Goal: Task Accomplishment & Management: Complete application form

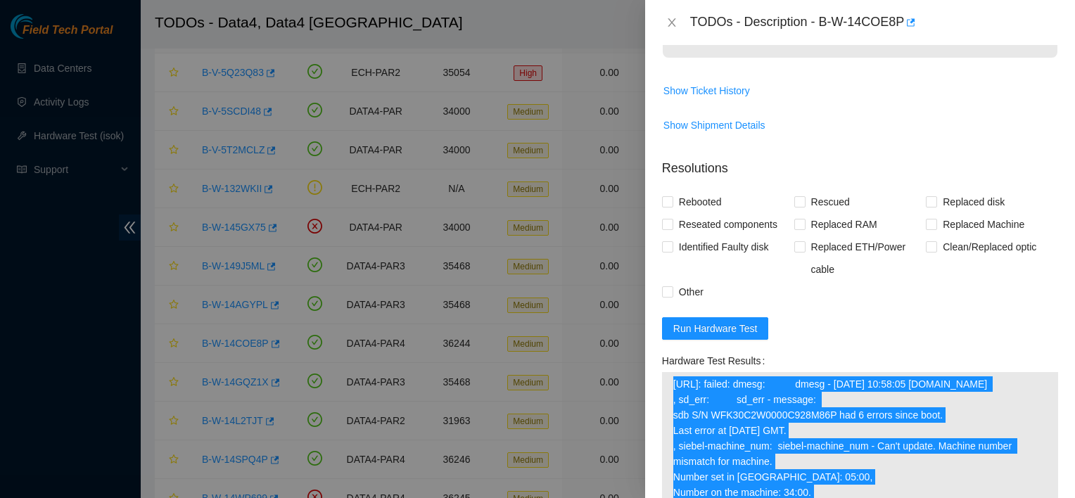
scroll to position [696, 0]
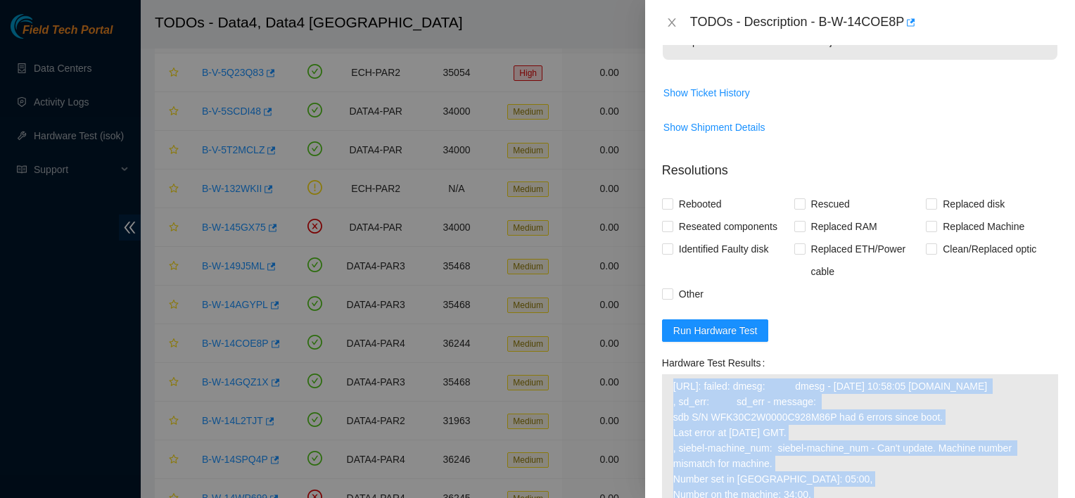
click at [857, 104] on span "Show Ticket History" at bounding box center [860, 93] width 395 height 23
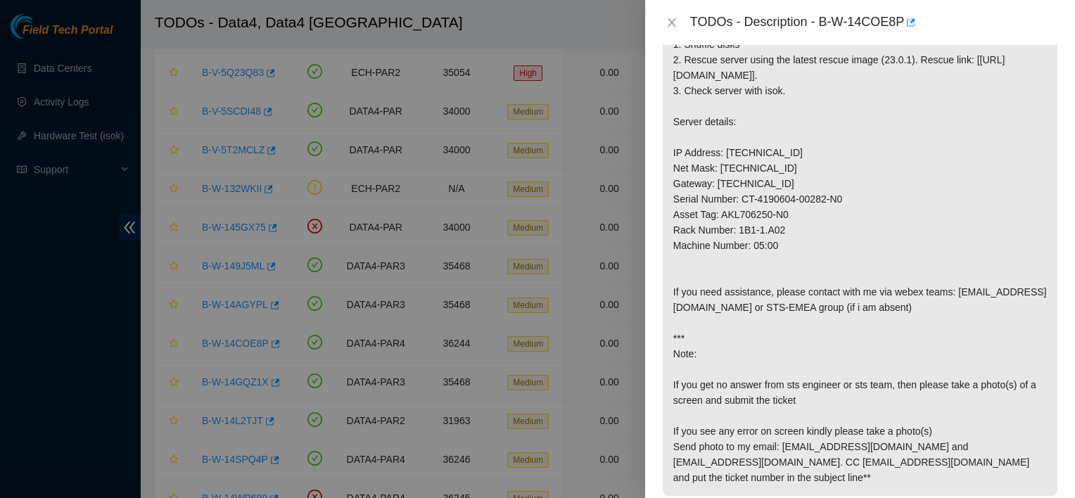
scroll to position [259, 0]
drag, startPoint x: 785, startPoint y: 179, endPoint x: 724, endPoint y: 183, distance: 60.6
click at [724, 183] on p "1. Shuffle disks 2. Rescue server using the latest rescue image (23.0.1). Rescu…" at bounding box center [860, 262] width 395 height 470
copy p "95.100.203.4"
drag, startPoint x: 785, startPoint y: 253, endPoint x: 739, endPoint y: 257, distance: 45.9
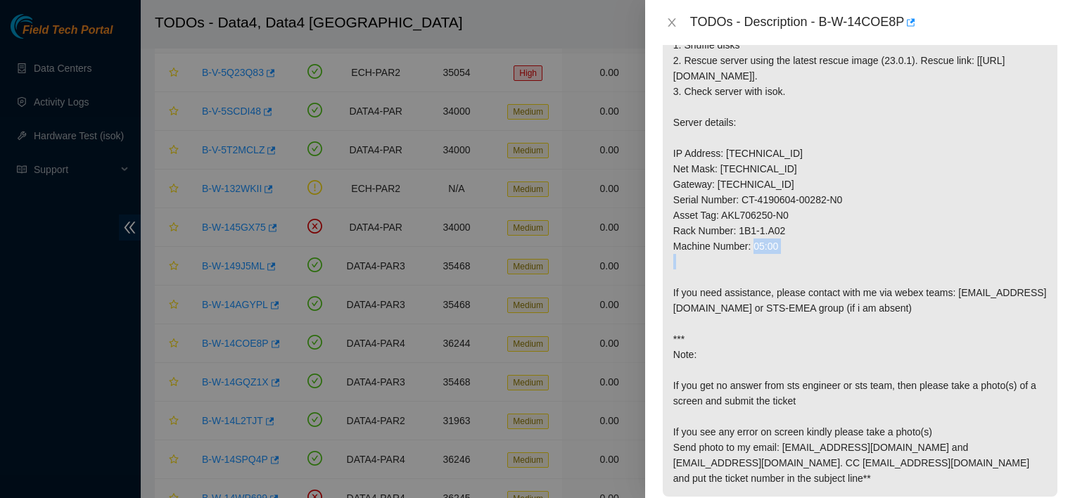
click at [739, 257] on p "1. Shuffle disks 2. Rescue server using the latest rescue image (23.0.1). Rescu…" at bounding box center [860, 262] width 395 height 470
copy p "1B1-1.A02"
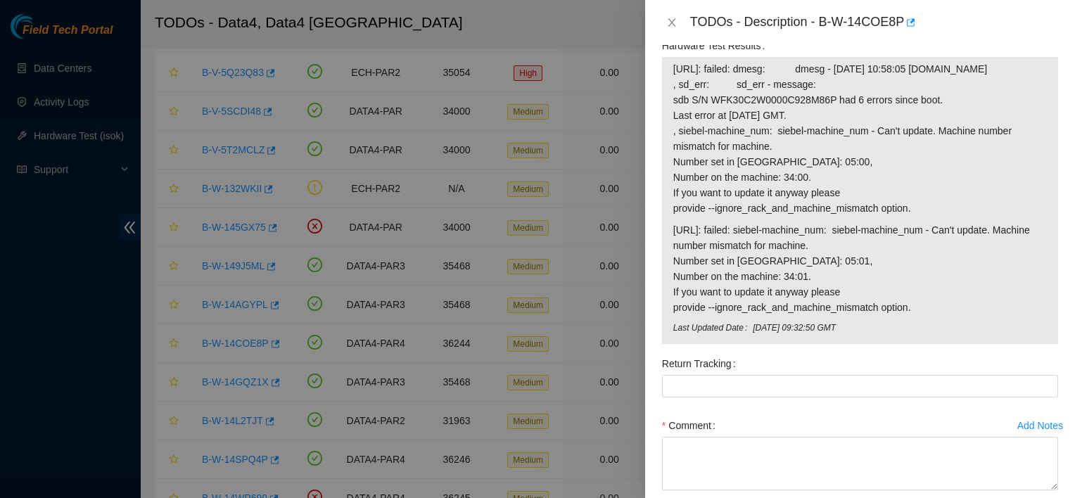
scroll to position [921, 0]
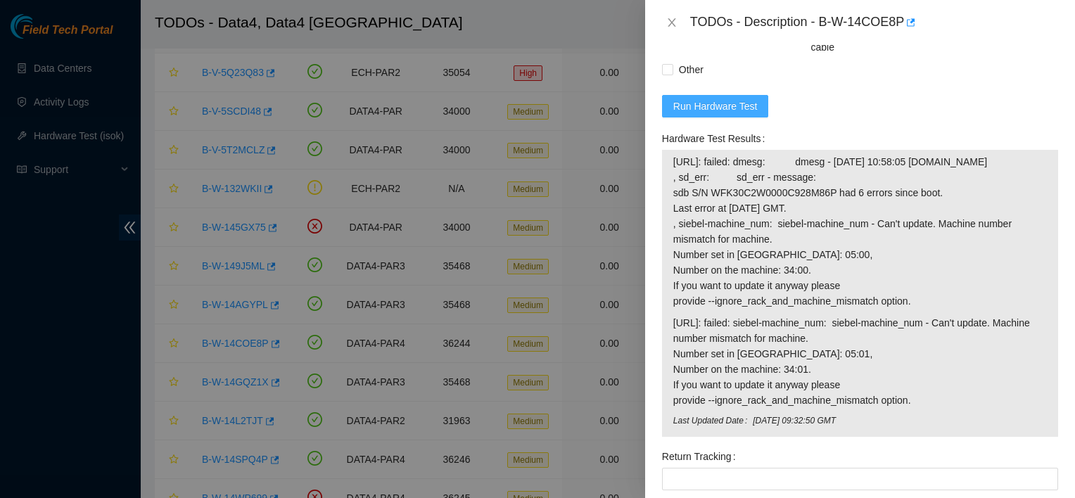
click at [693, 114] on span "Run Hardware Test" at bounding box center [716, 106] width 84 height 15
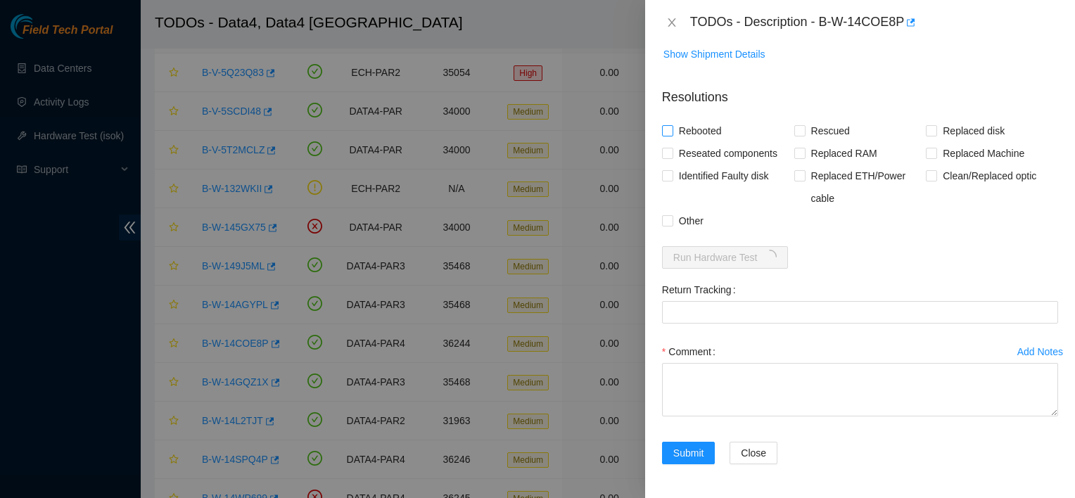
scroll to position [830, 0]
click at [697, 136] on span "Rebooted" at bounding box center [701, 131] width 54 height 23
click at [672, 135] on input "Rebooted" at bounding box center [667, 130] width 10 height 10
checkbox input "true"
click at [707, 157] on span "Reseated components" at bounding box center [729, 153] width 110 height 23
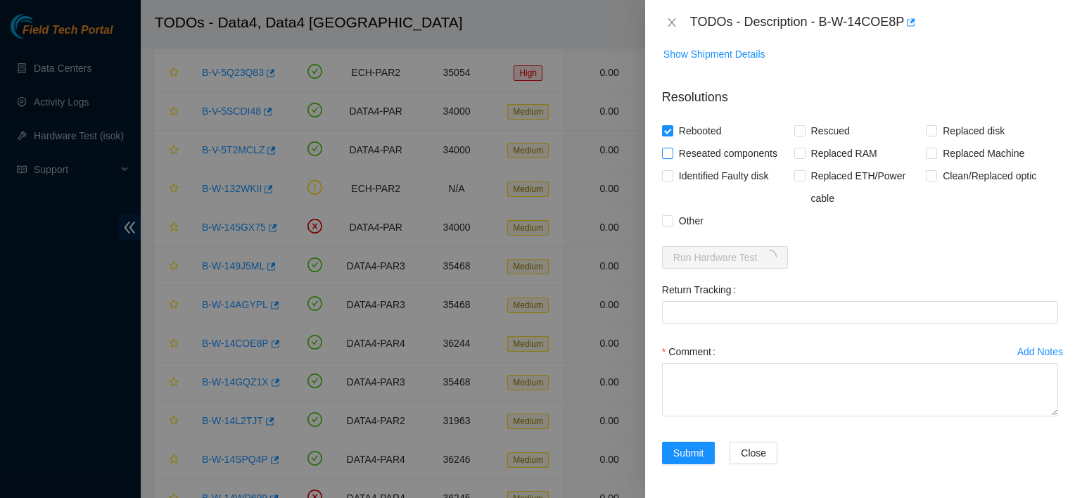
click at [672, 157] on input "Reseated components" at bounding box center [667, 153] width 10 height 10
click at [707, 157] on span "Reseated components" at bounding box center [729, 153] width 110 height 23
click at [672, 157] on input "Reseated components" at bounding box center [667, 153] width 10 height 10
drag, startPoint x: 707, startPoint y: 157, endPoint x: 675, endPoint y: 160, distance: 31.8
click at [675, 160] on span "Reseated components" at bounding box center [729, 153] width 110 height 23
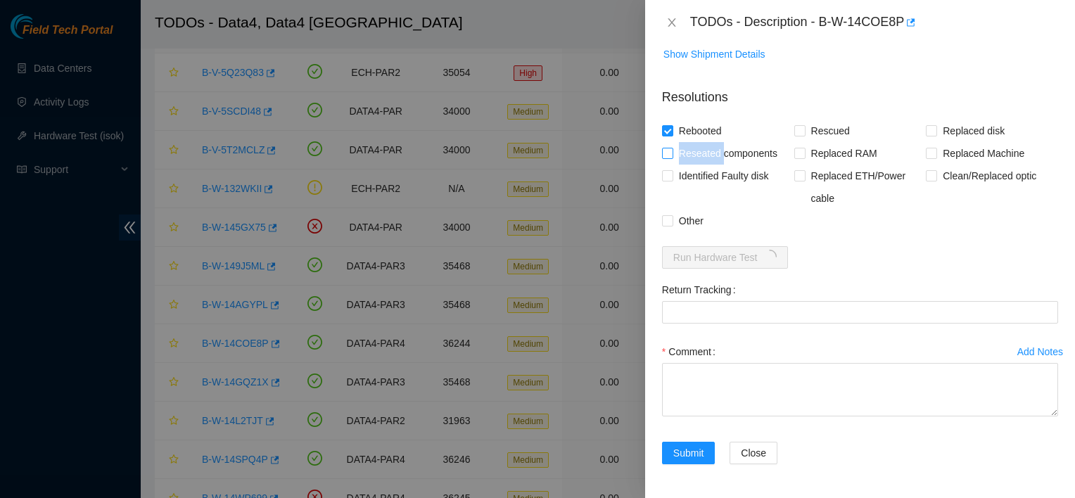
click at [672, 158] on input "Reseated components" at bounding box center [667, 153] width 10 height 10
checkbox input "true"
click at [671, 218] on input "Other" at bounding box center [667, 220] width 10 height 10
checkbox input "true"
click at [814, 134] on span "Rescued" at bounding box center [831, 131] width 50 height 23
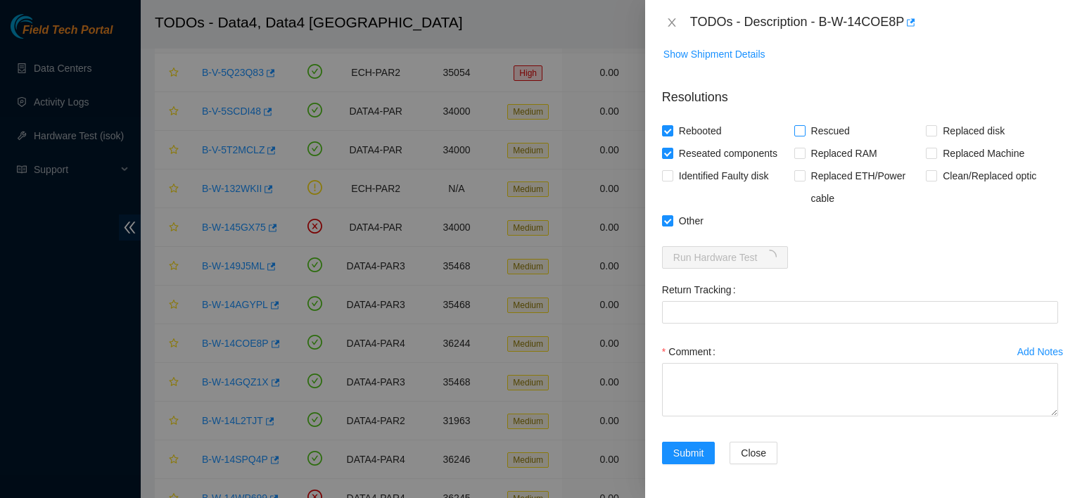
click at [804, 134] on input "Rescued" at bounding box center [800, 130] width 10 height 10
checkbox input "true"
click at [857, 239] on form "Resolutions Rebooted Rescued Replaced disk Reseated components Replaced RAM Rep…" at bounding box center [860, 279] width 396 height 405
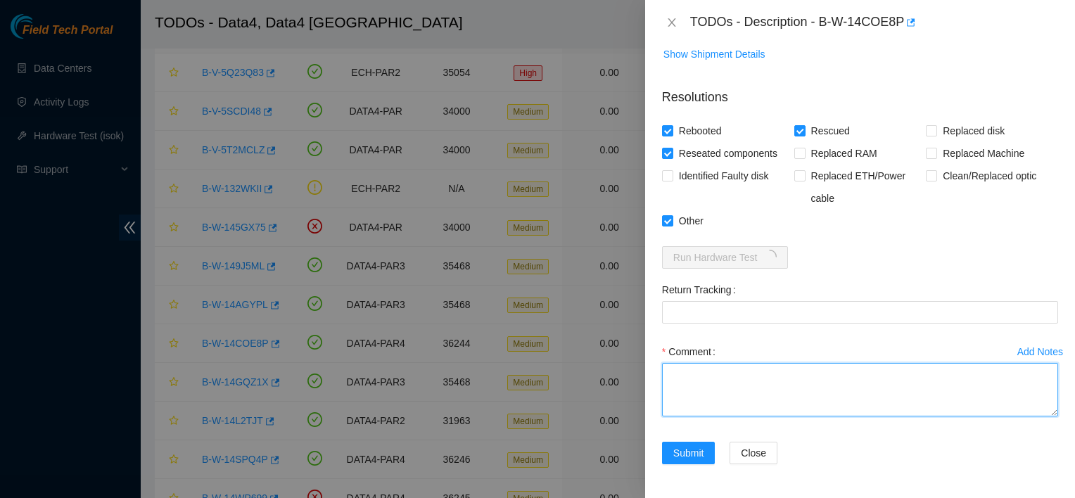
click at [765, 384] on textarea "Comment" at bounding box center [860, 389] width 396 height 53
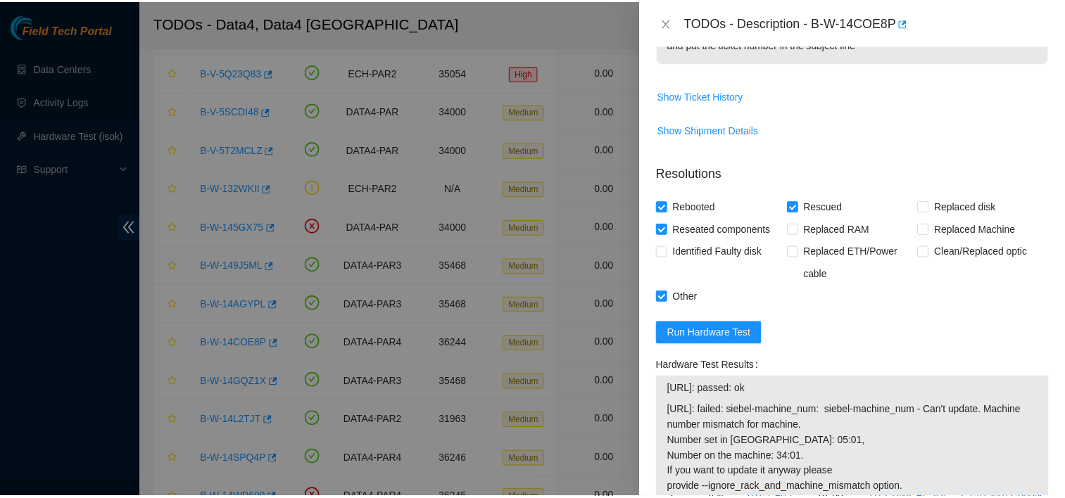
scroll to position [988, 0]
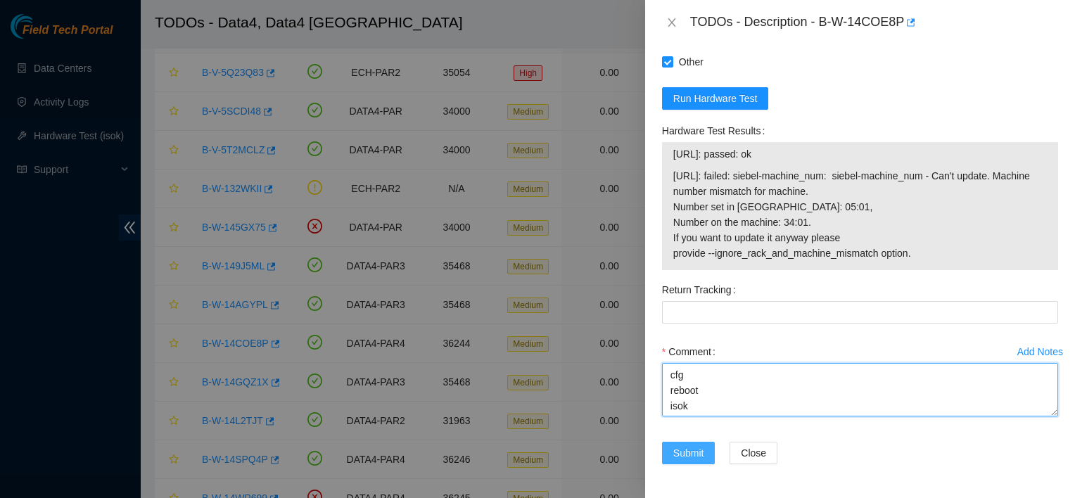
type textarea "reached nocc for permission shuffled all disks of the tray rescued cfg reboot i…"
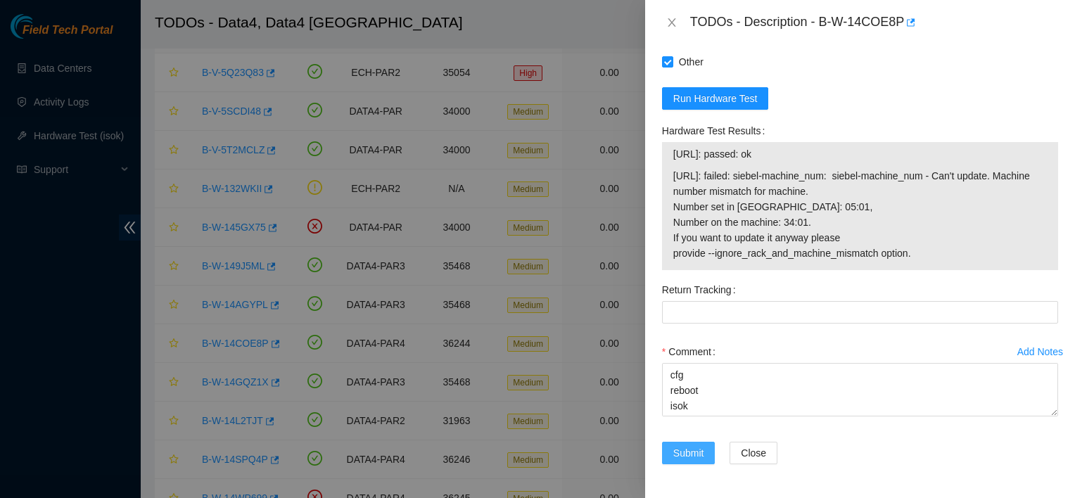
click at [686, 462] on button "Submit" at bounding box center [688, 453] width 53 height 23
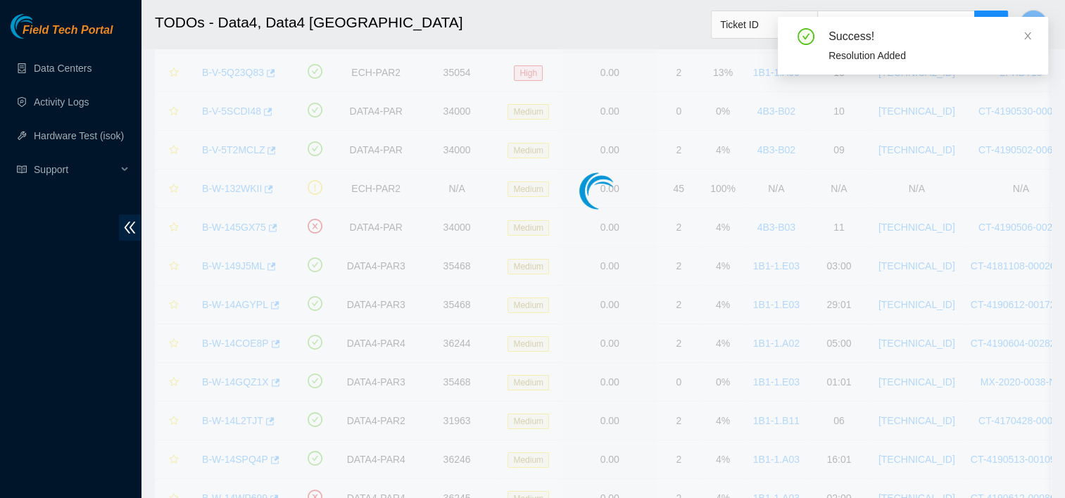
scroll to position [377, 0]
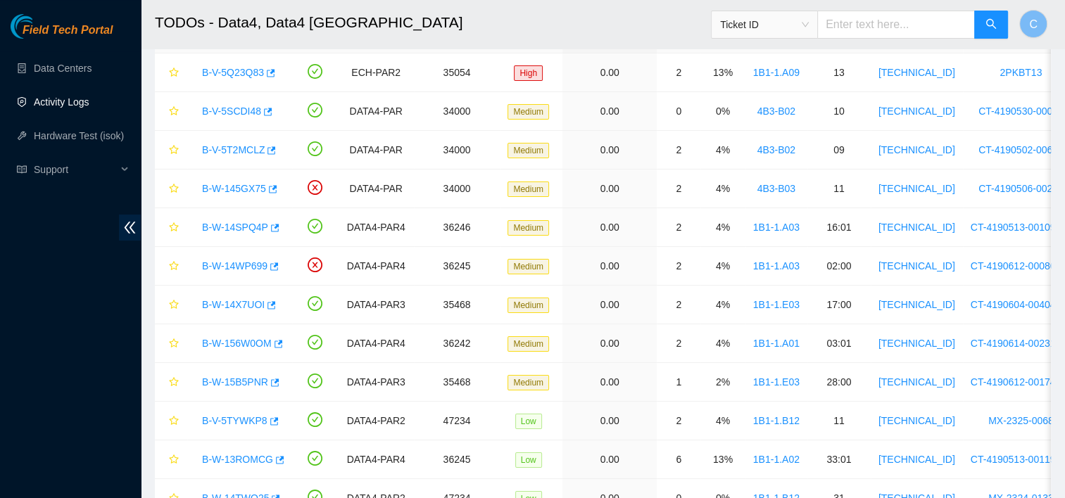
click at [76, 108] on link "Activity Logs" at bounding box center [62, 101] width 56 height 11
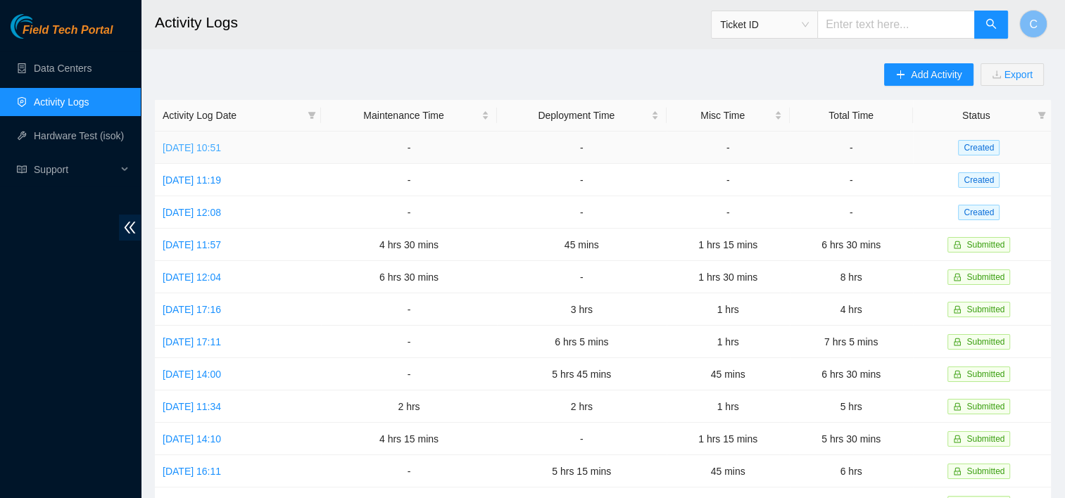
click at [221, 149] on link "Thu, 04 Sep 2025 10:51" at bounding box center [192, 147] width 58 height 11
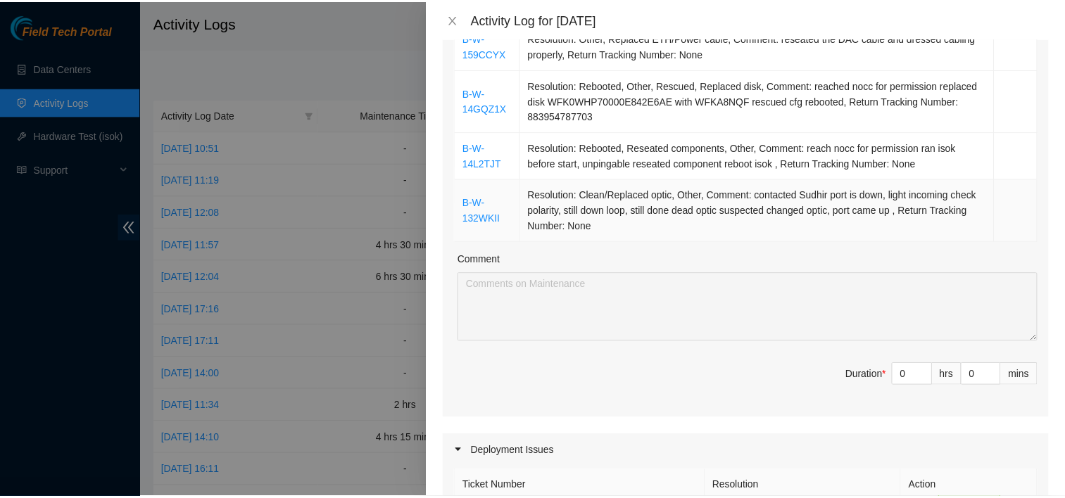
scroll to position [615, 0]
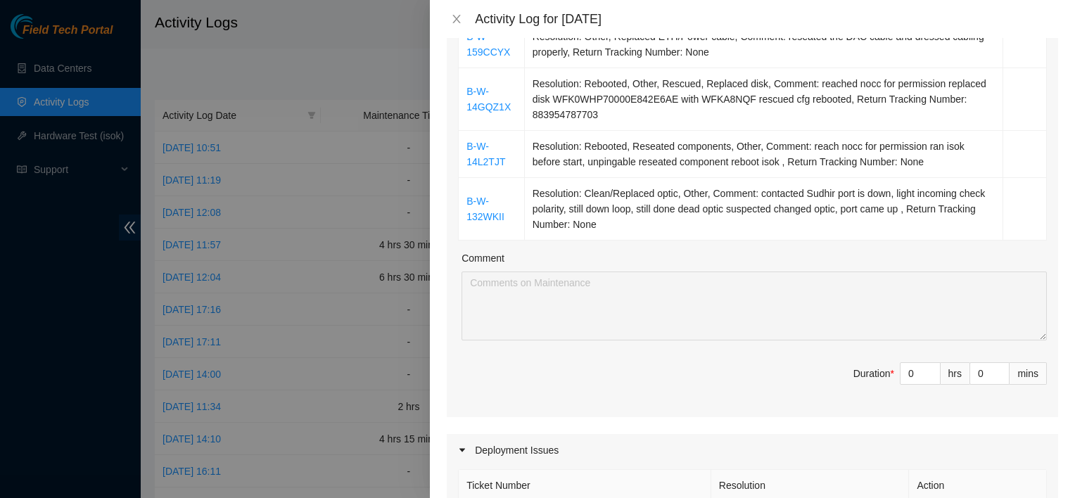
click at [312, 50] on div at bounding box center [537, 249] width 1075 height 498
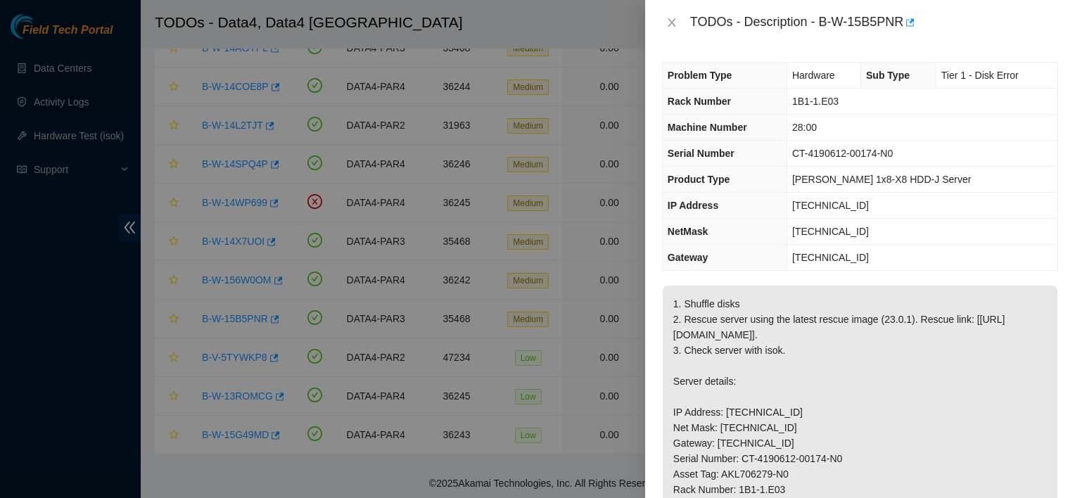
scroll to position [135, 0]
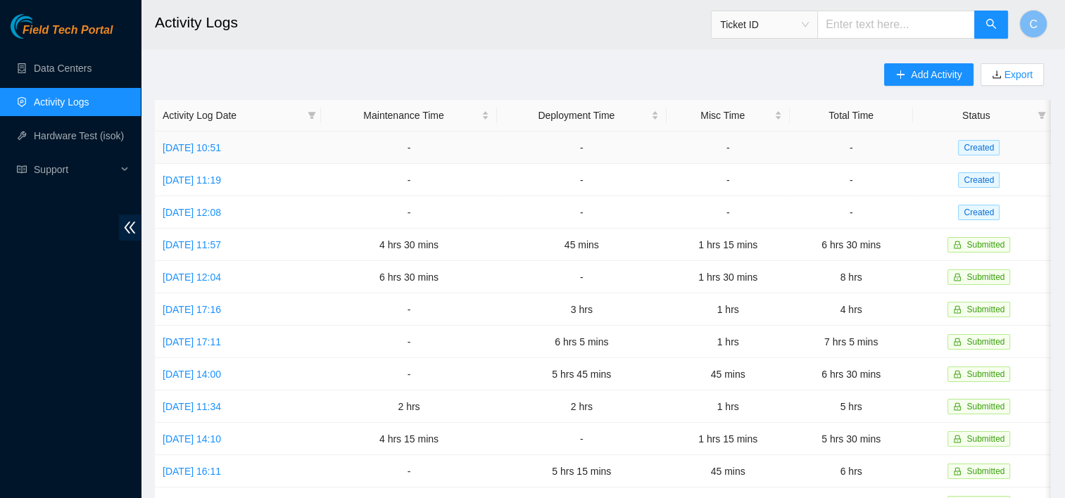
click at [212, 132] on td "Thu, 04 Sep 2025 10:51" at bounding box center [238, 148] width 166 height 32
click at [212, 151] on link "Thu, 04 Sep 2025 10:51" at bounding box center [192, 147] width 58 height 11
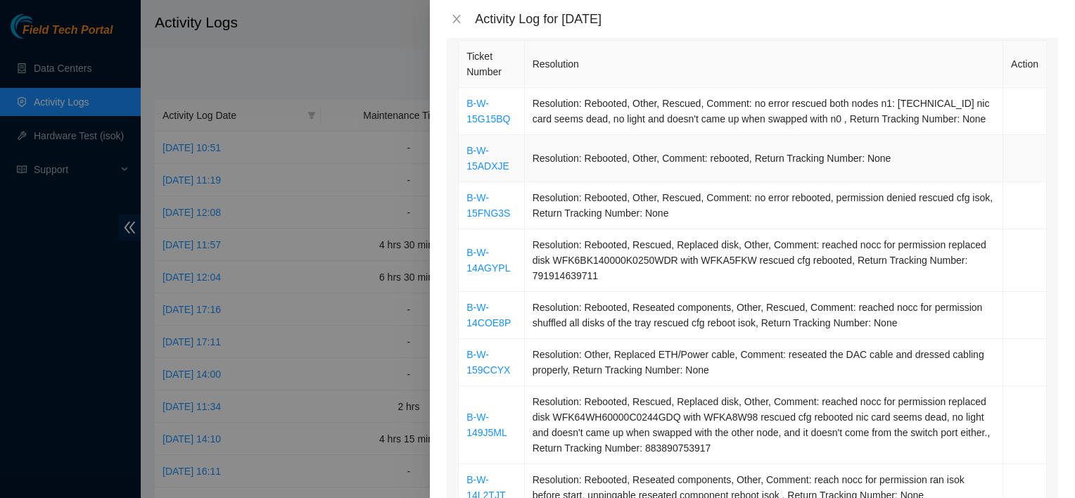
scroll to position [323, 0]
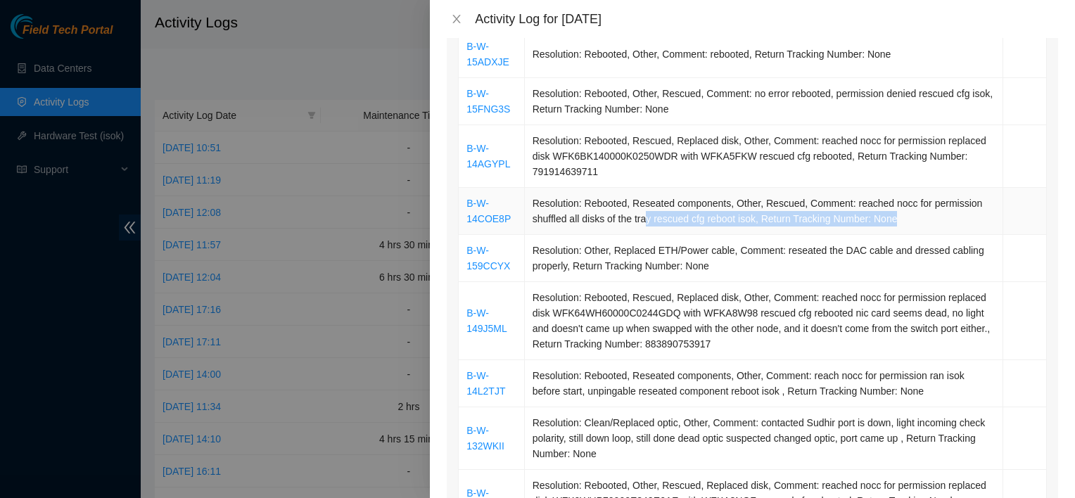
drag, startPoint x: 900, startPoint y: 214, endPoint x: 643, endPoint y: 210, distance: 256.9
click at [643, 210] on td "Resolution: Rebooted, Reseated components, Other, Rescued, Comment: reached noc…" at bounding box center [764, 211] width 479 height 47
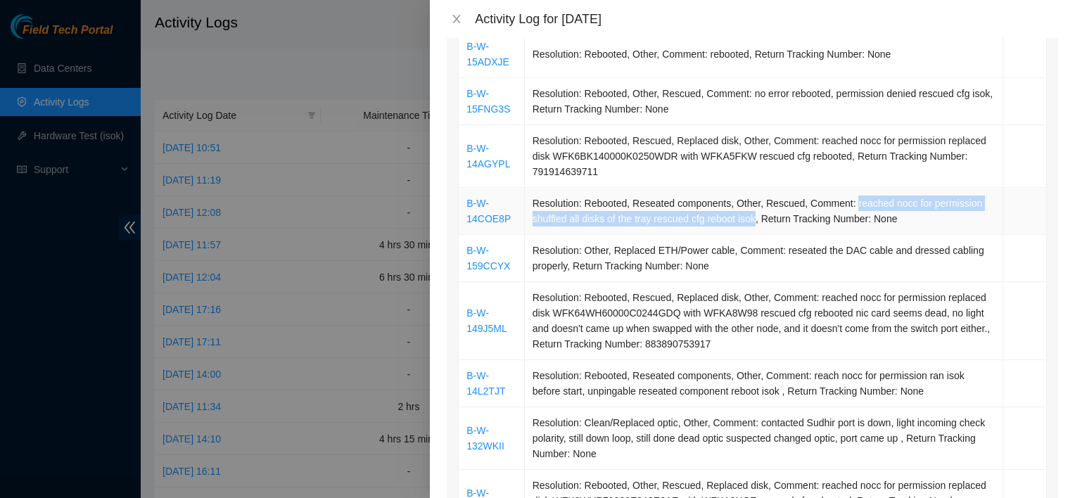
drag, startPoint x: 847, startPoint y: 197, endPoint x: 753, endPoint y: 216, distance: 96.2
click at [753, 216] on td "Resolution: Rebooted, Reseated components, Other, Rescued, Comment: reached noc…" at bounding box center [764, 211] width 479 height 47
copy td "reached nocc for permission shuffled all disks of the tray rescued cfg reboot i…"
click at [753, 216] on td "Resolution: Rebooted, Reseated components, Other, Rescued, Comment: reached noc…" at bounding box center [764, 211] width 479 height 47
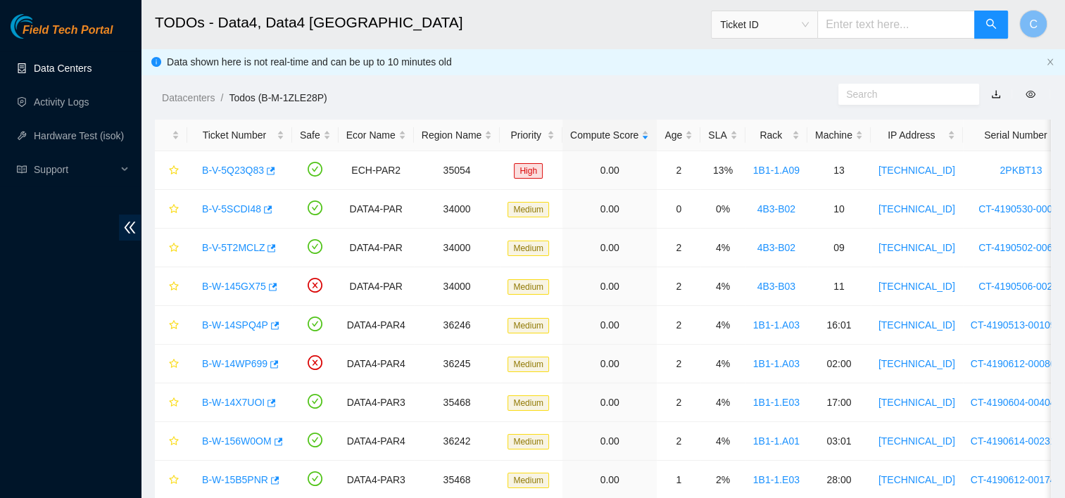
click at [64, 71] on link "Data Centers" at bounding box center [63, 68] width 58 height 11
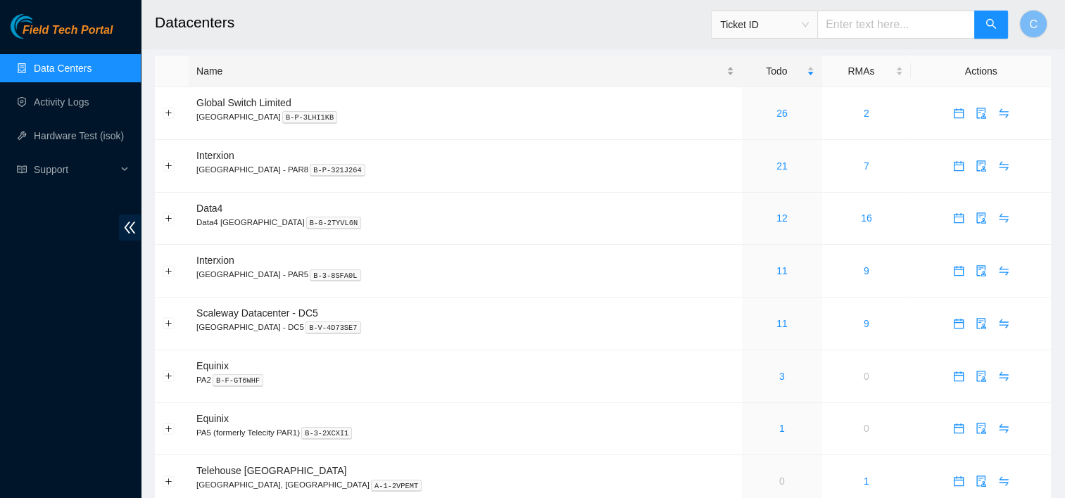
scroll to position [6, 0]
click at [776, 222] on link "12" at bounding box center [781, 220] width 11 height 11
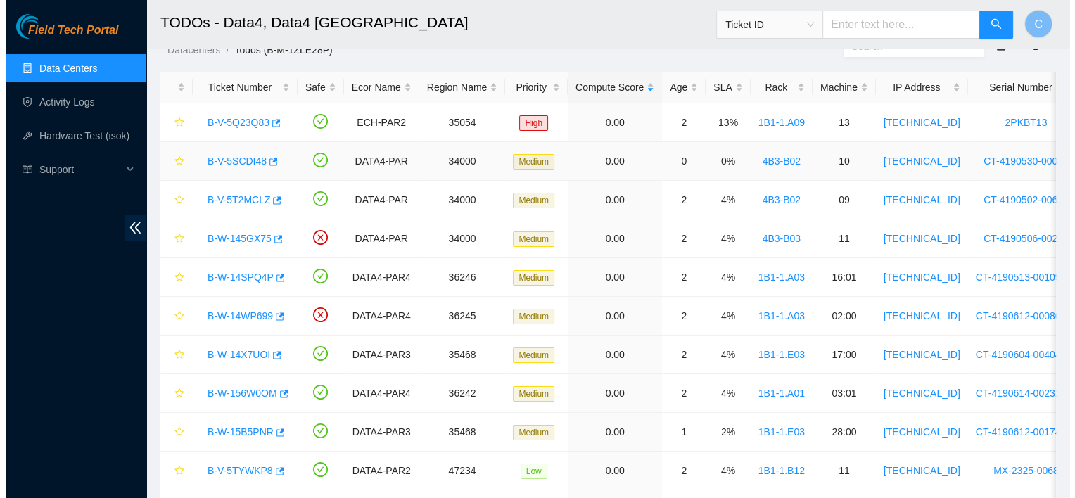
scroll to position [48, 0]
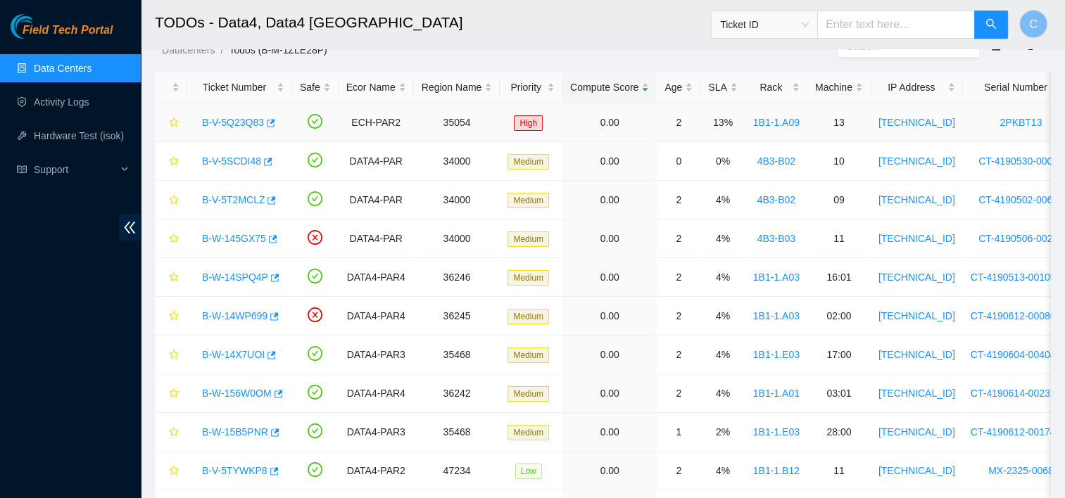
click at [222, 126] on link "B-V-5Q23Q83" at bounding box center [233, 122] width 62 height 11
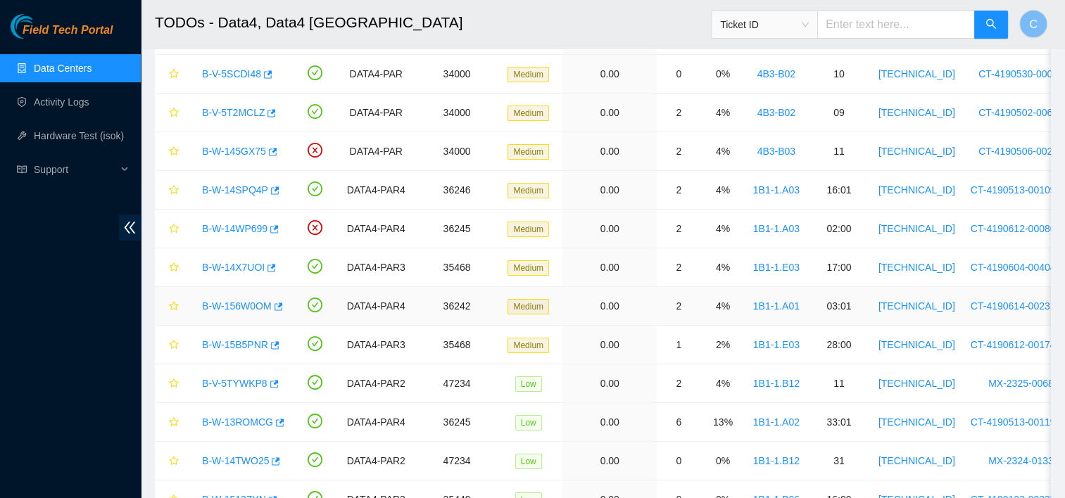
scroll to position [134, 0]
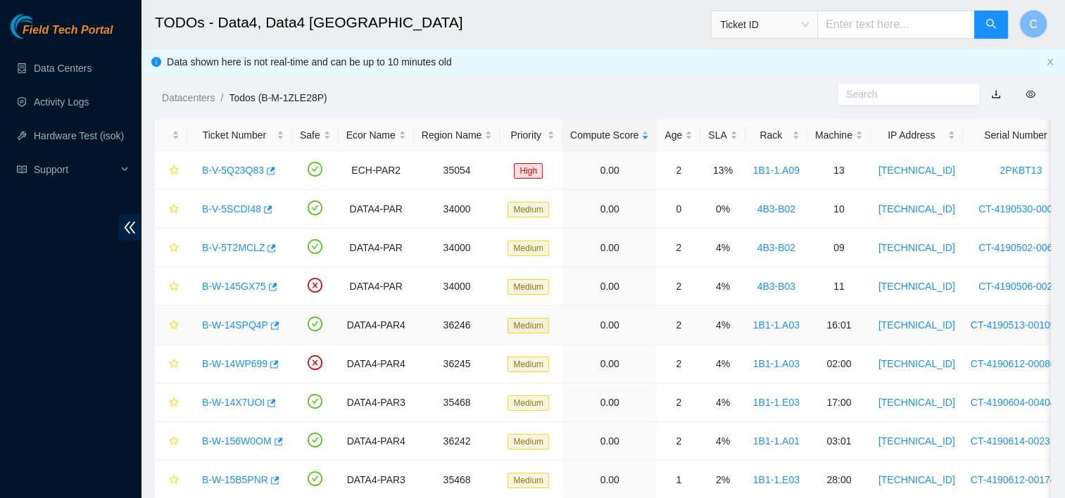
click at [253, 324] on link "B-W-14SPQ4P" at bounding box center [235, 325] width 66 height 11
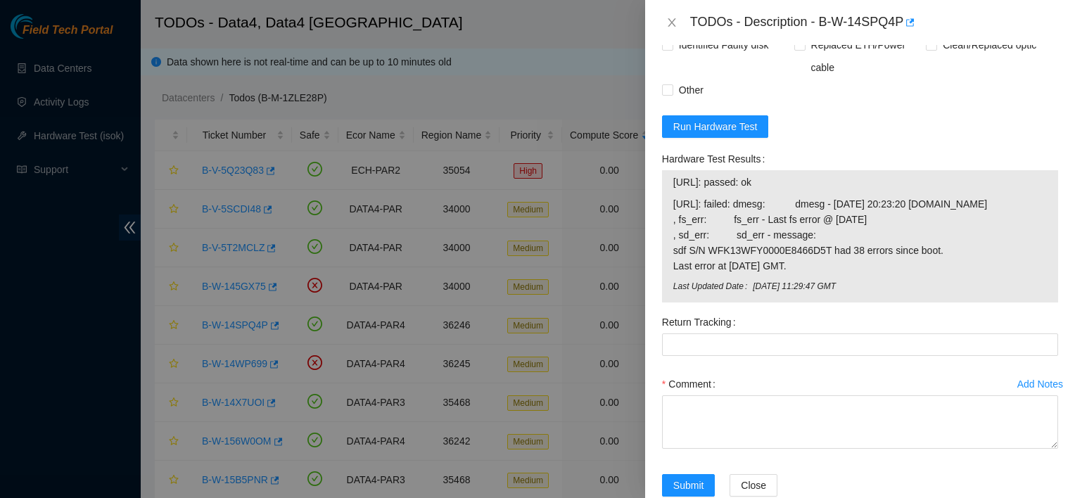
scroll to position [963, 0]
click at [691, 134] on span "Run Hardware Test" at bounding box center [716, 125] width 84 height 15
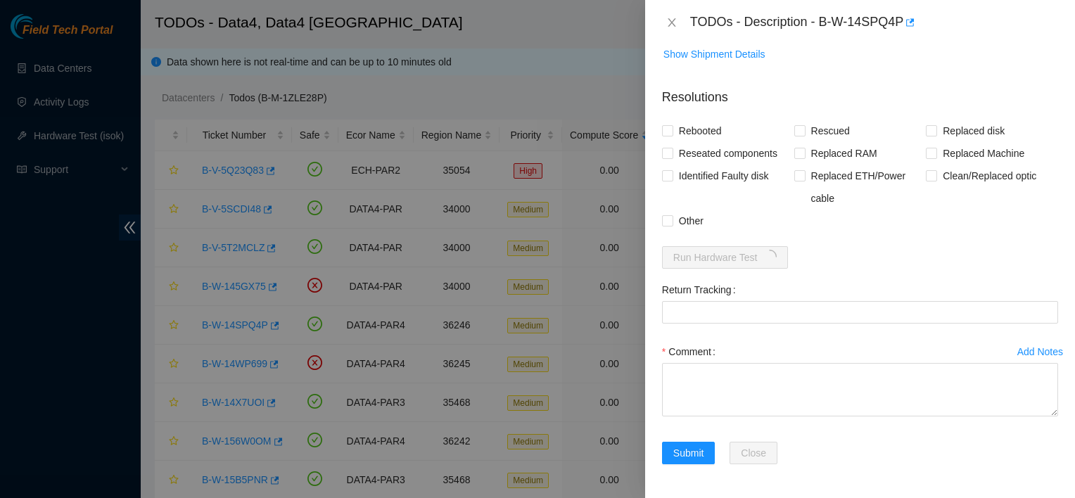
scroll to position [906, 0]
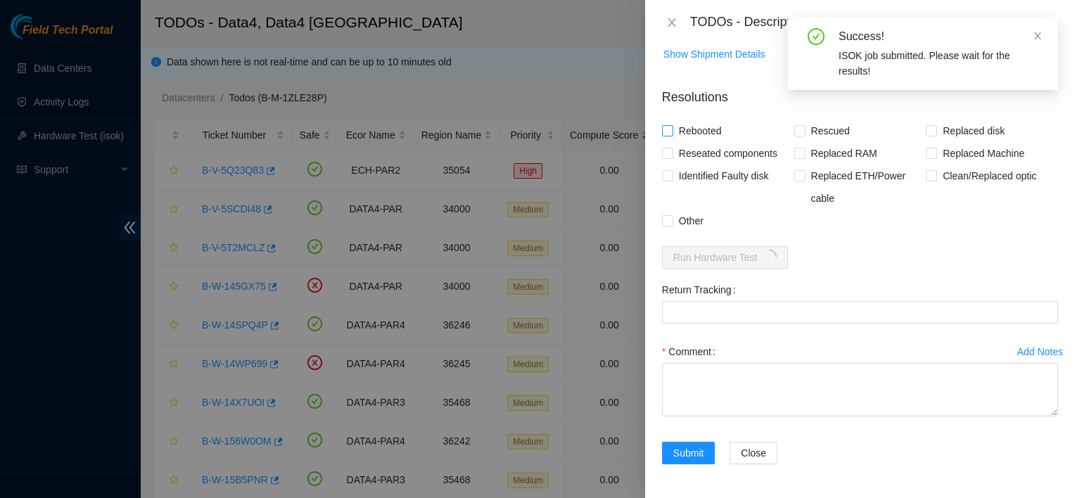
click at [698, 132] on span "Rebooted" at bounding box center [701, 131] width 54 height 23
click at [672, 132] on input "Rebooted" at bounding box center [667, 130] width 10 height 10
checkbox input "true"
click at [702, 158] on span "Reseated components" at bounding box center [729, 153] width 110 height 23
click at [672, 158] on input "Reseated components" at bounding box center [667, 153] width 10 height 10
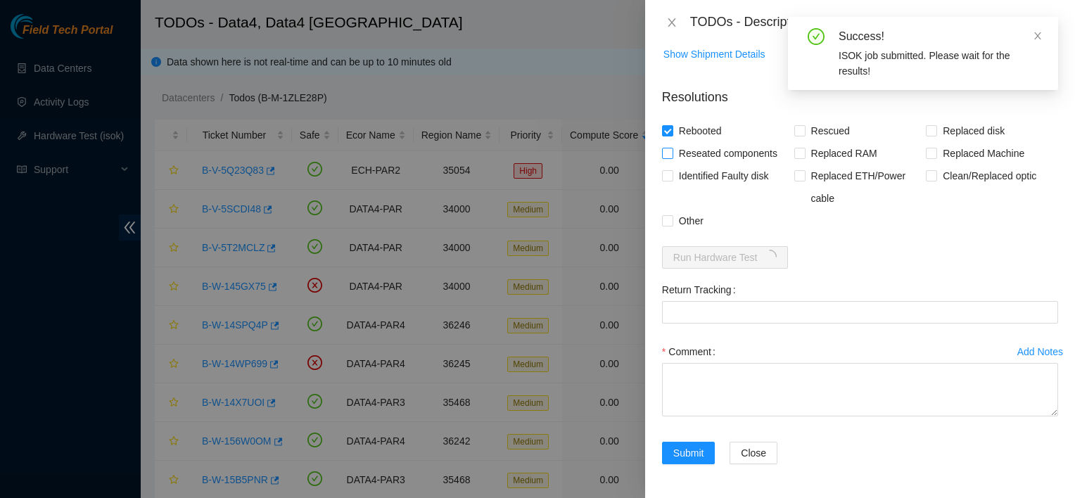
checkbox input "true"
click at [700, 177] on span "Identified Faulty disk" at bounding box center [724, 176] width 101 height 23
click at [672, 177] on input "Identified Faulty disk" at bounding box center [667, 175] width 10 height 10
checkbox input "true"
click at [686, 220] on span "Other" at bounding box center [692, 221] width 36 height 23
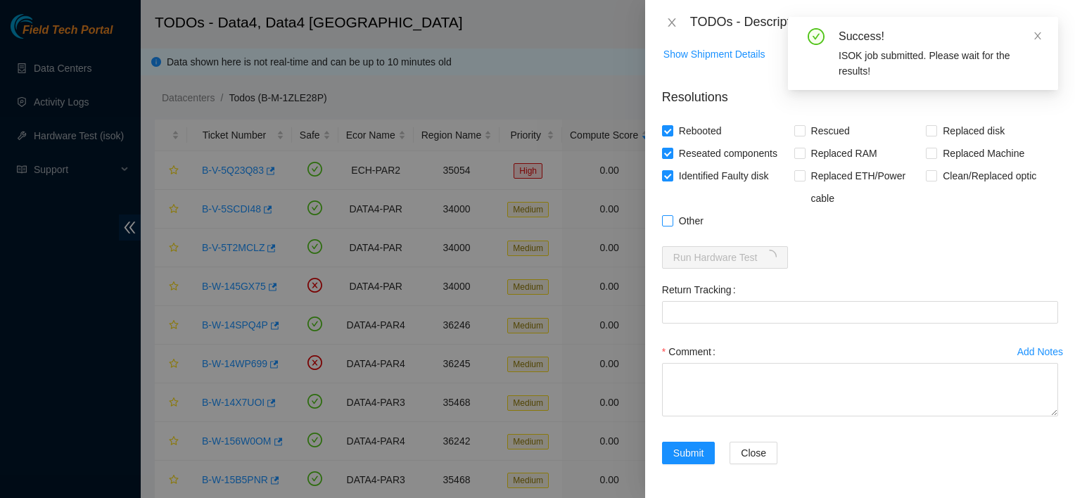
click at [672, 220] on input "Other" at bounding box center [667, 220] width 10 height 10
checkbox input "true"
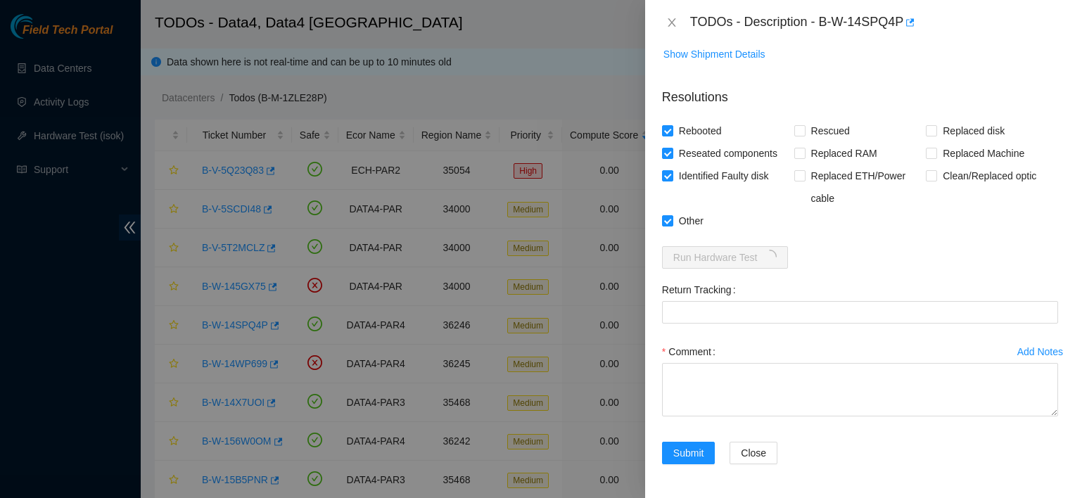
scroll to position [873, 0]
click at [835, 142] on span "Rescued" at bounding box center [831, 131] width 50 height 23
click at [804, 135] on input "Rescued" at bounding box center [800, 130] width 10 height 10
checkbox input "true"
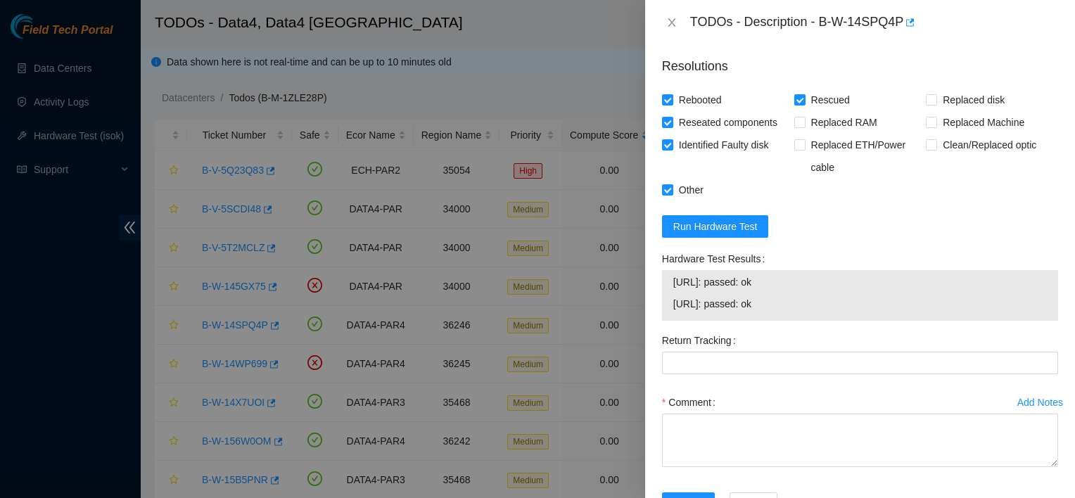
scroll to position [937, 0]
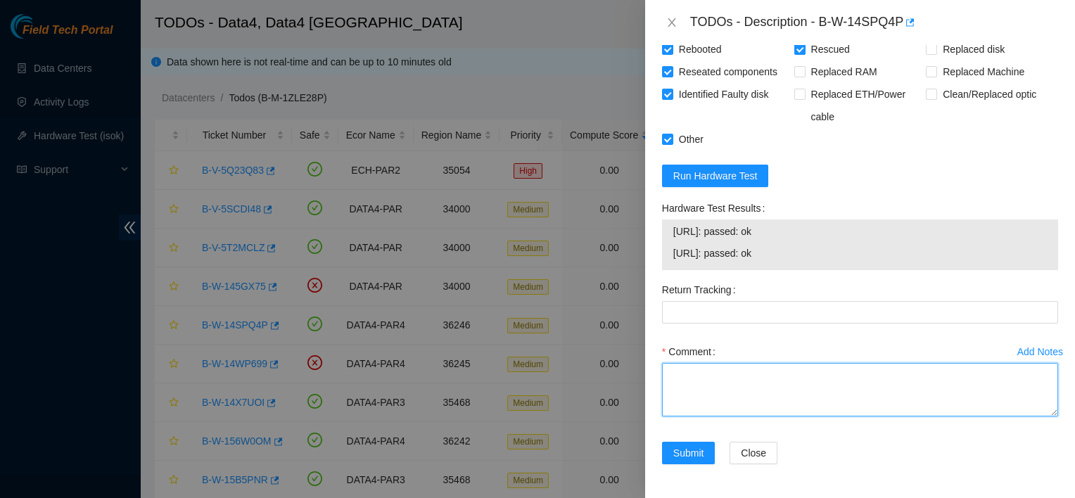
click at [749, 417] on textarea "Comment" at bounding box center [860, 389] width 396 height 53
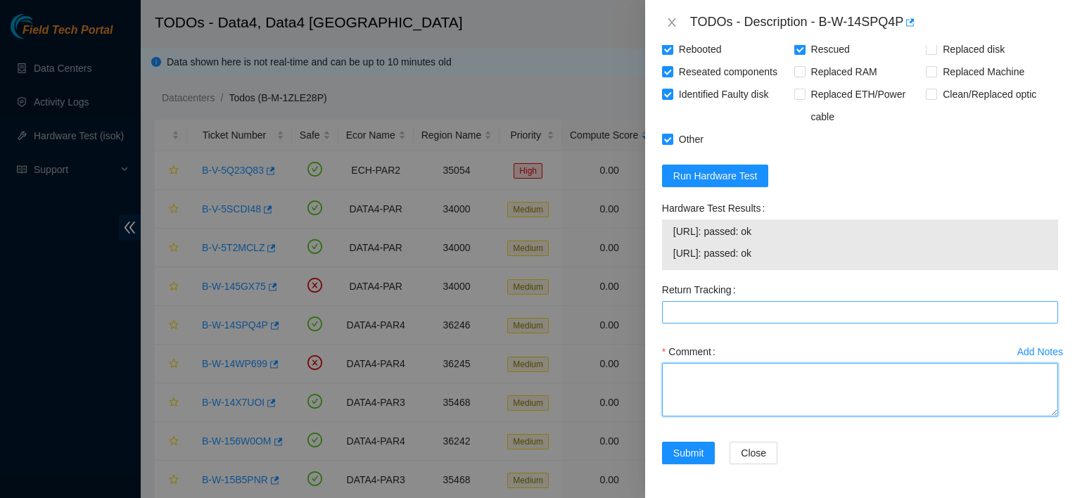
paste textarea "reached nocc for permission shuffled all disks of the tray rescued cfg reboot i…"
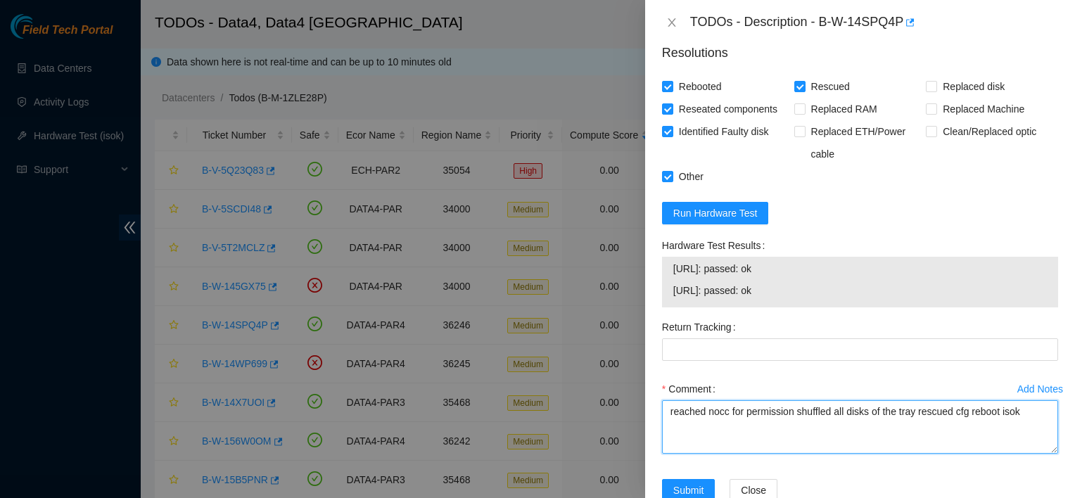
scroll to position [988, 0]
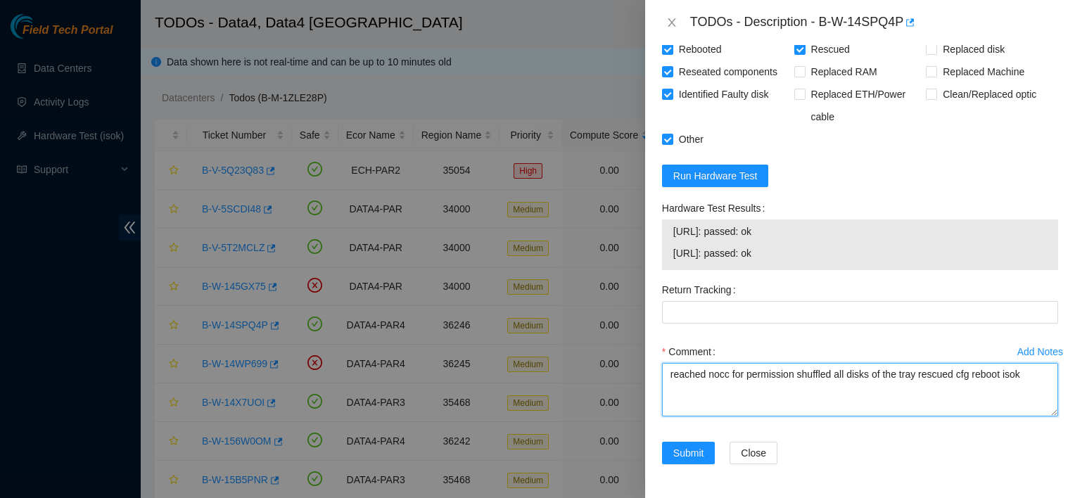
click at [796, 374] on textarea "reached nocc for permission shuffled all disks of the tray rescued cfg reboot i…" at bounding box center [860, 389] width 396 height 53
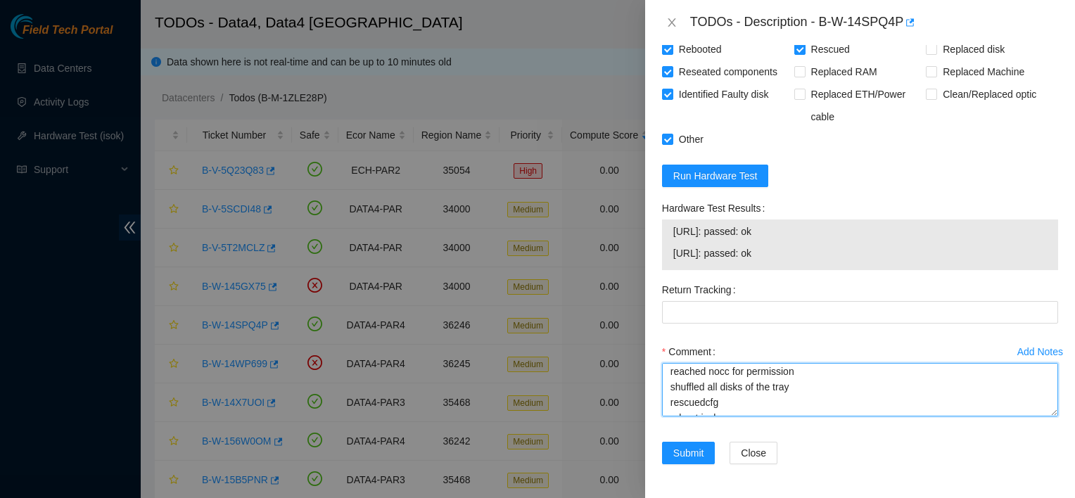
click at [821, 410] on textarea "reached nocc for permission shuffled all disks of the tray rescuedcfg reboot is…" at bounding box center [860, 389] width 396 height 53
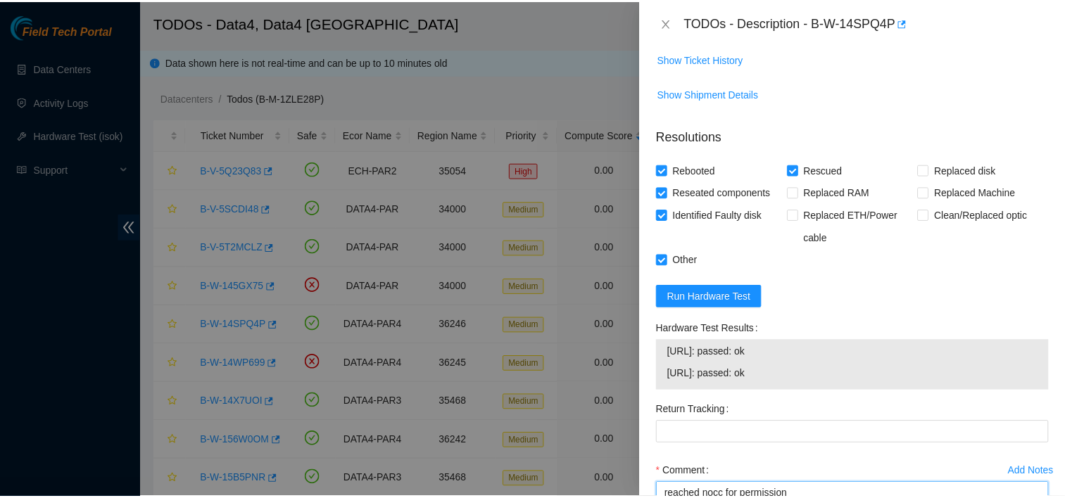
scroll to position [988, 0]
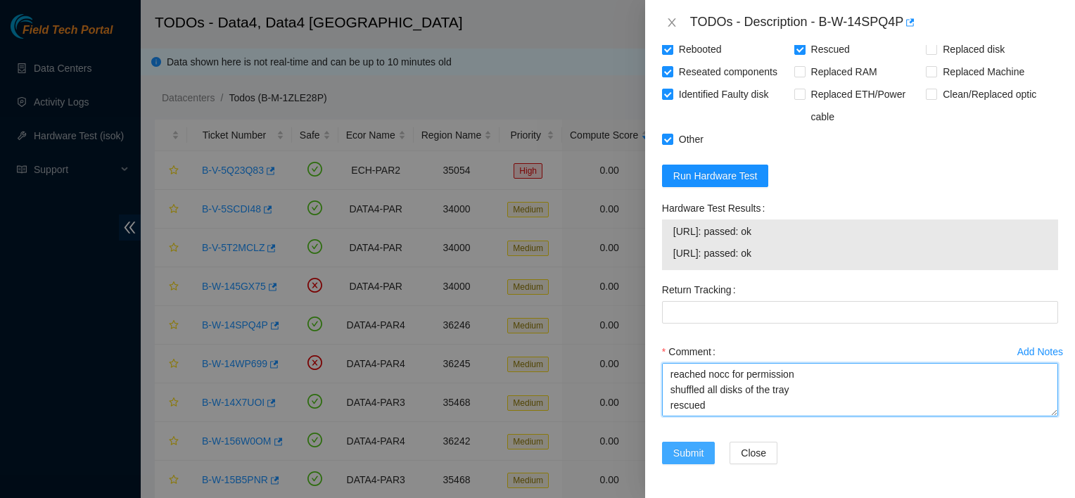
type textarea "reached nocc for permission shuffled all disks of the tray rescued cfg reboot i…"
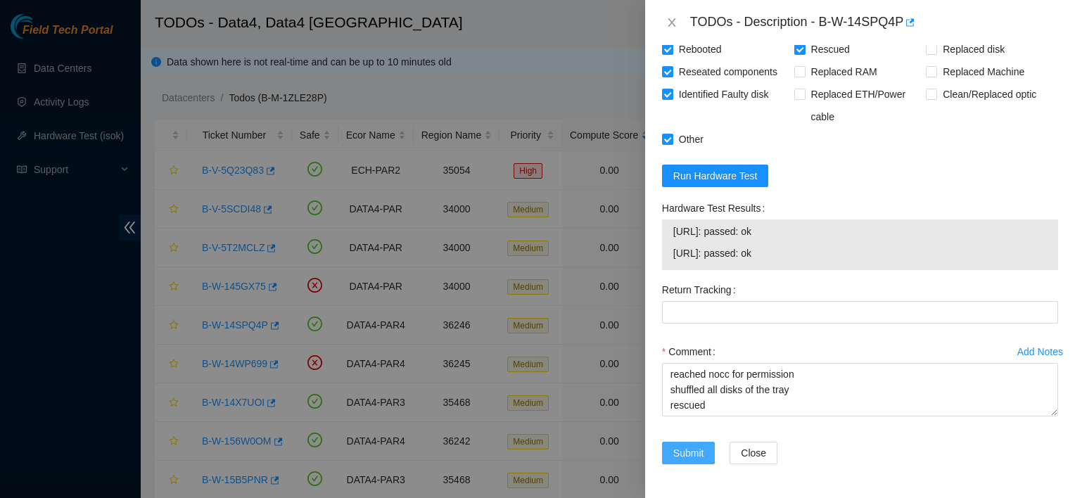
click at [684, 448] on span "Submit" at bounding box center [689, 453] width 31 height 15
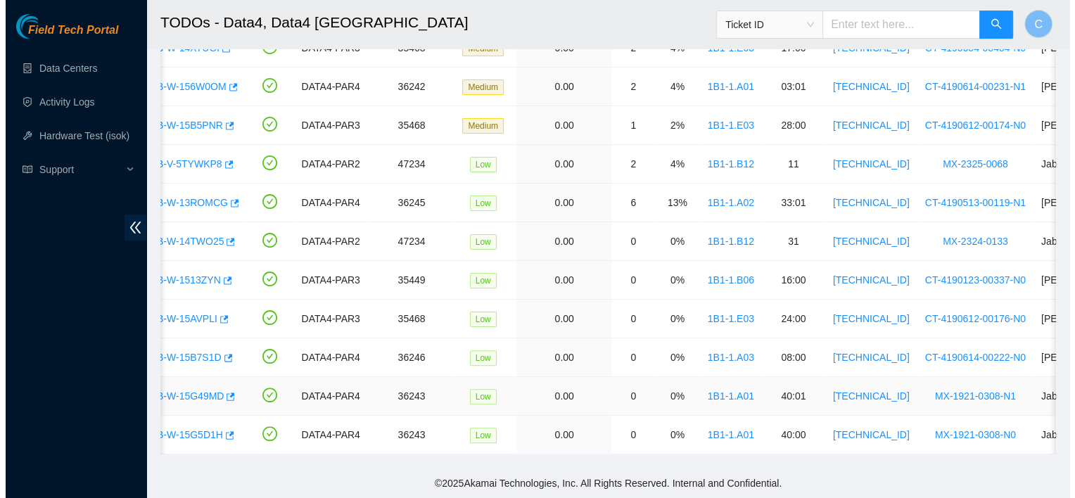
scroll to position [0, 0]
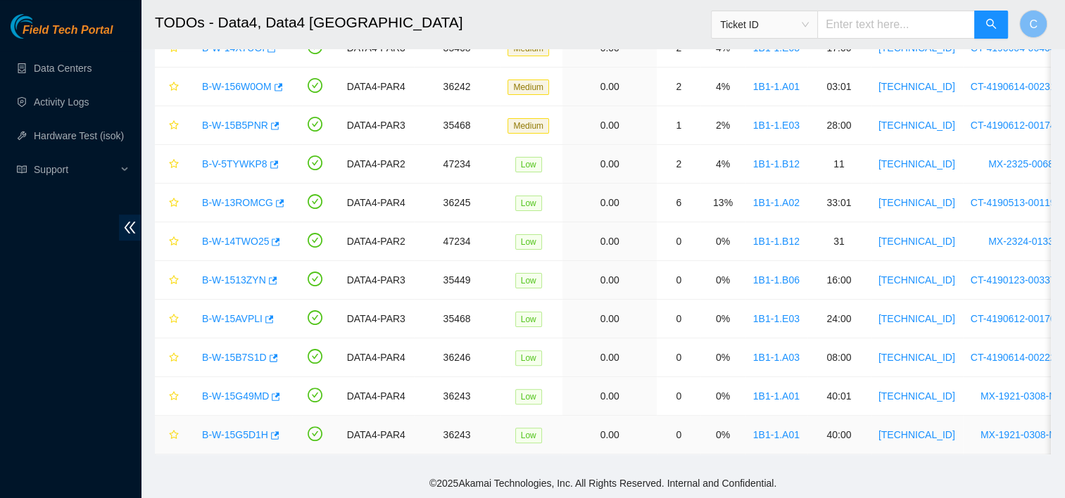
click at [255, 429] on link "B-W-15G5D1H" at bounding box center [235, 434] width 66 height 11
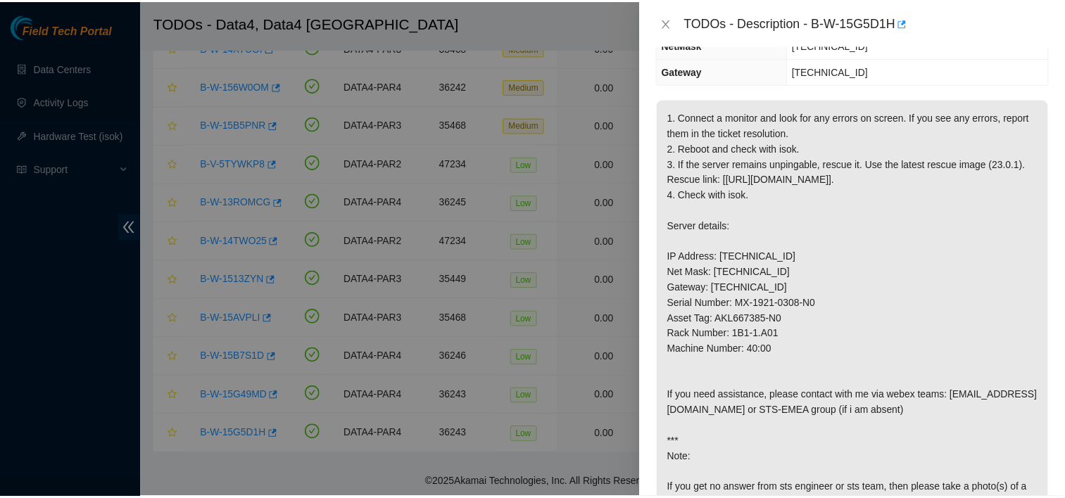
scroll to position [187, 0]
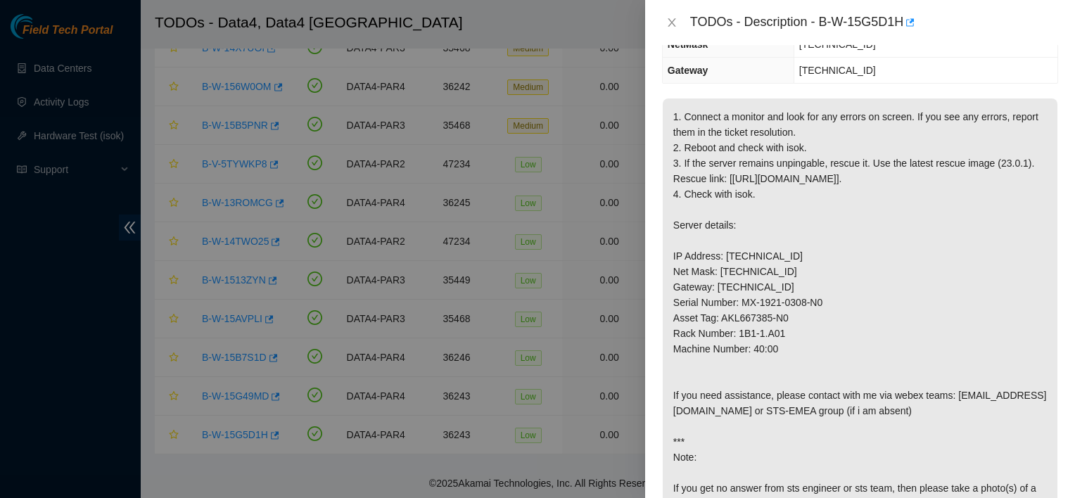
click at [273, 379] on div at bounding box center [537, 249] width 1075 height 498
click at [240, 391] on div at bounding box center [537, 249] width 1075 height 498
click at [251, 379] on div at bounding box center [537, 249] width 1075 height 498
click at [250, 379] on div at bounding box center [537, 249] width 1075 height 498
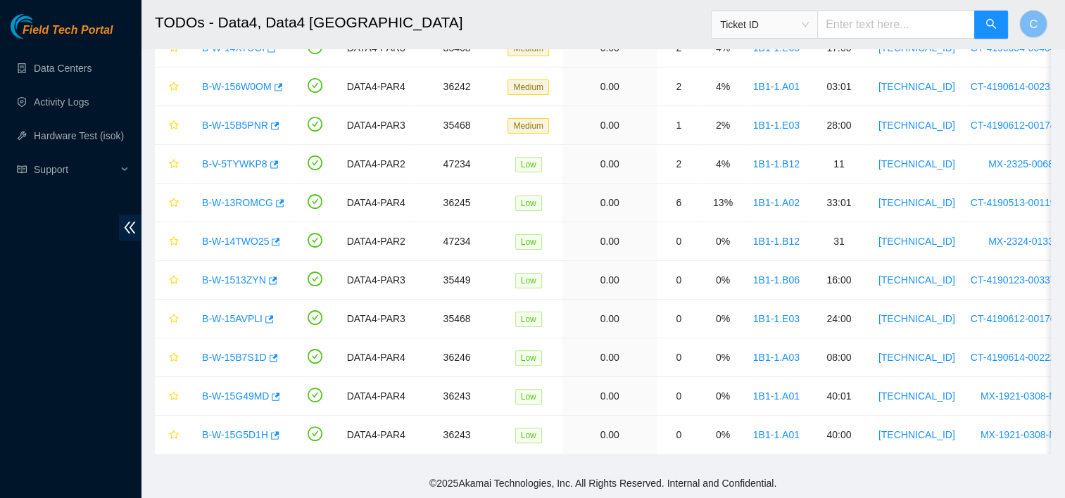
click at [1065, 379] on div "TODOs - Description - undefined Problem Type N/A Rack Number N/A Machine Number…" at bounding box center [1065, 249] width 0 height 498
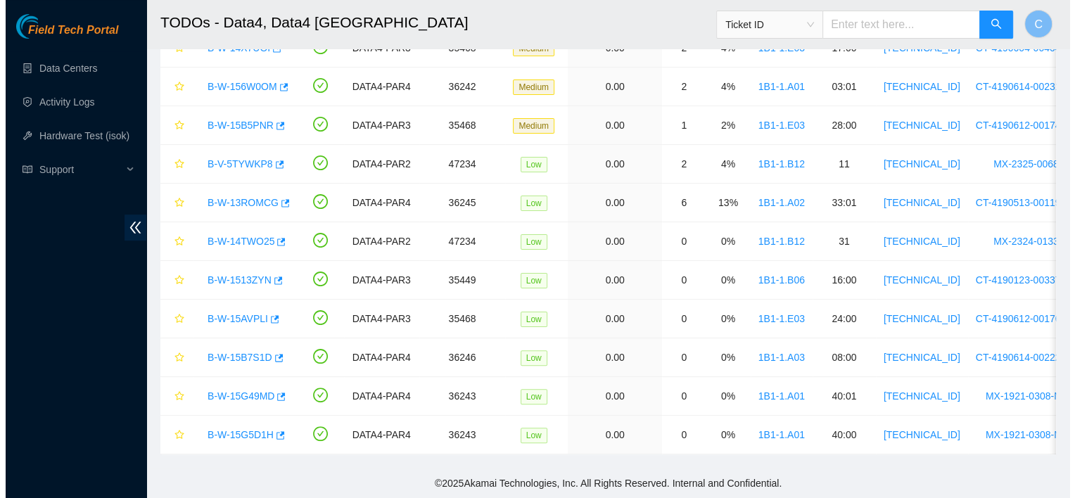
scroll to position [234, 0]
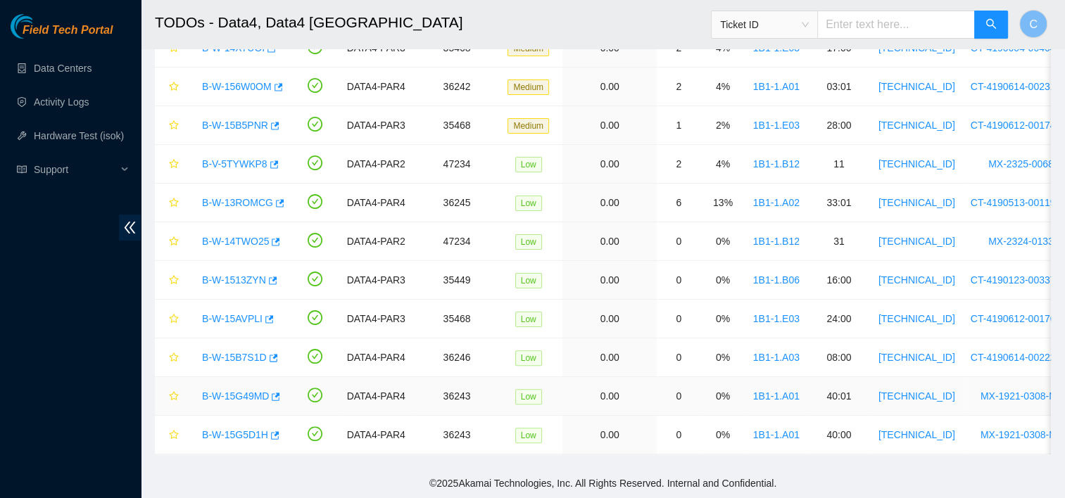
click at [239, 391] on link "B-W-15G49MD" at bounding box center [235, 396] width 67 height 11
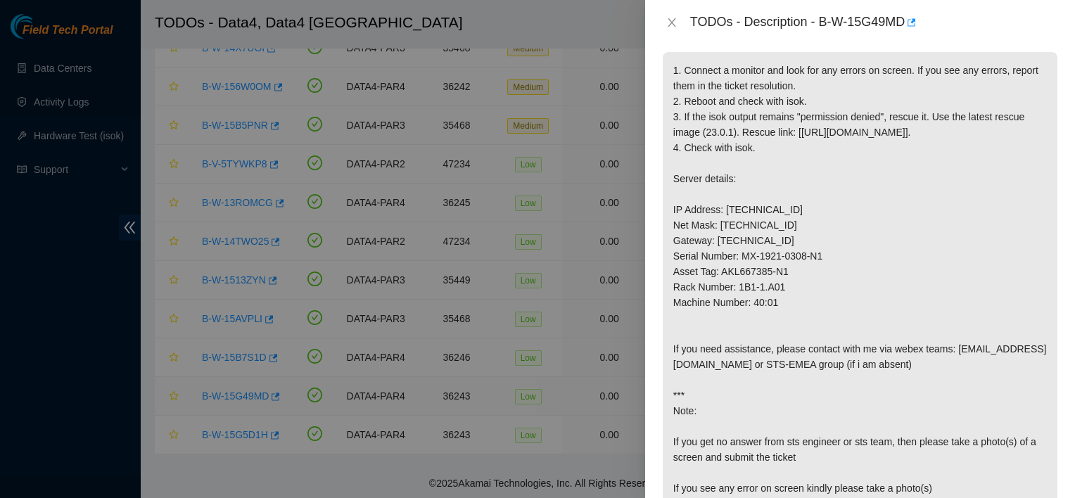
scroll to position [187, 0]
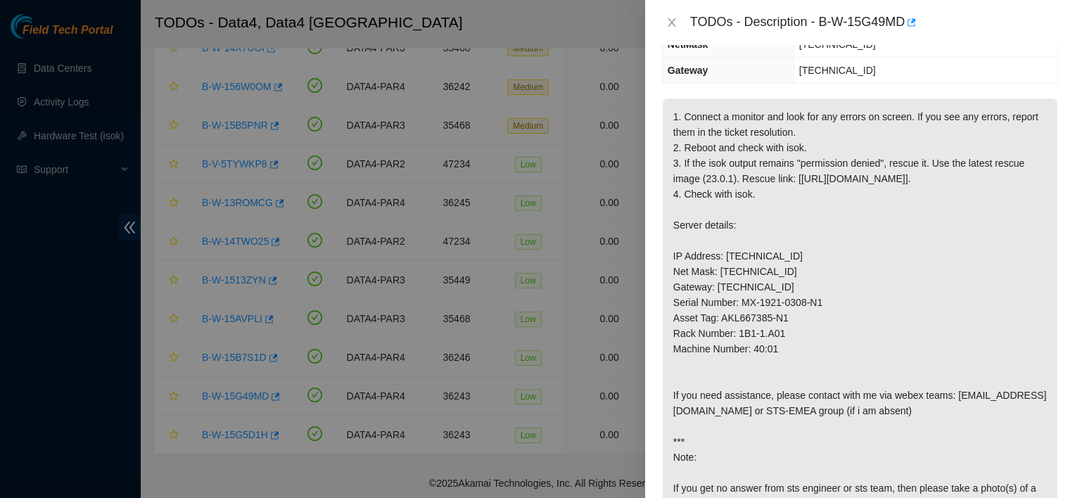
click at [443, 53] on div at bounding box center [537, 249] width 1075 height 498
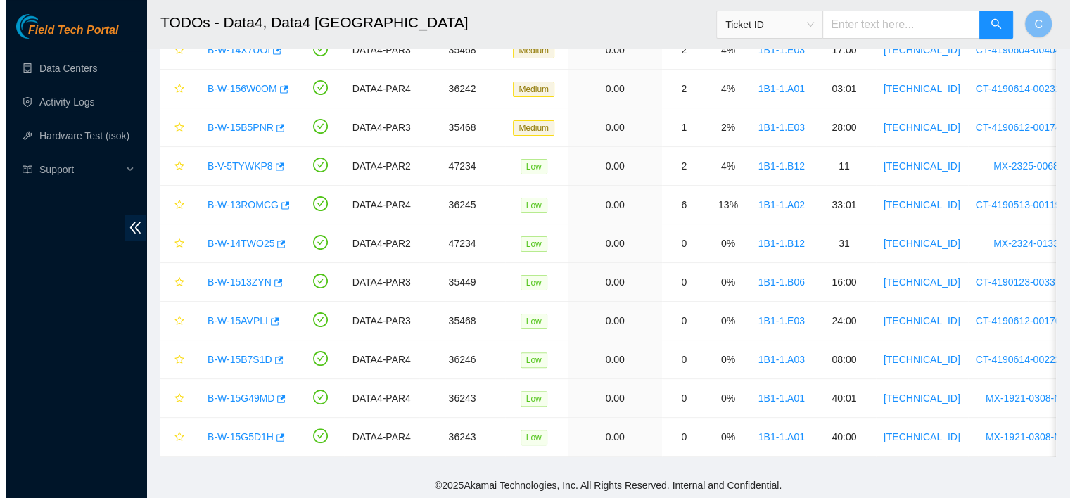
scroll to position [315, 0]
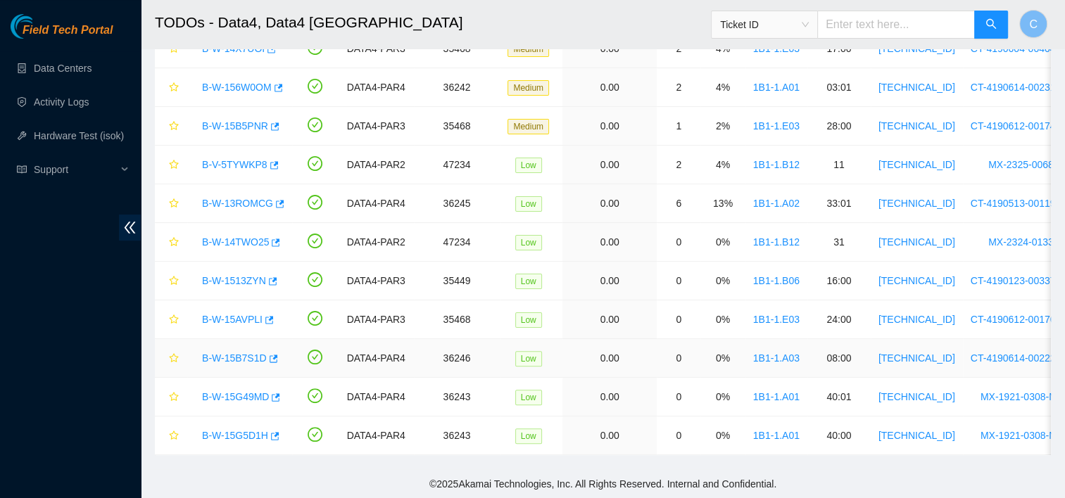
click at [235, 353] on link "B-W-15B7S1D" at bounding box center [234, 358] width 65 height 11
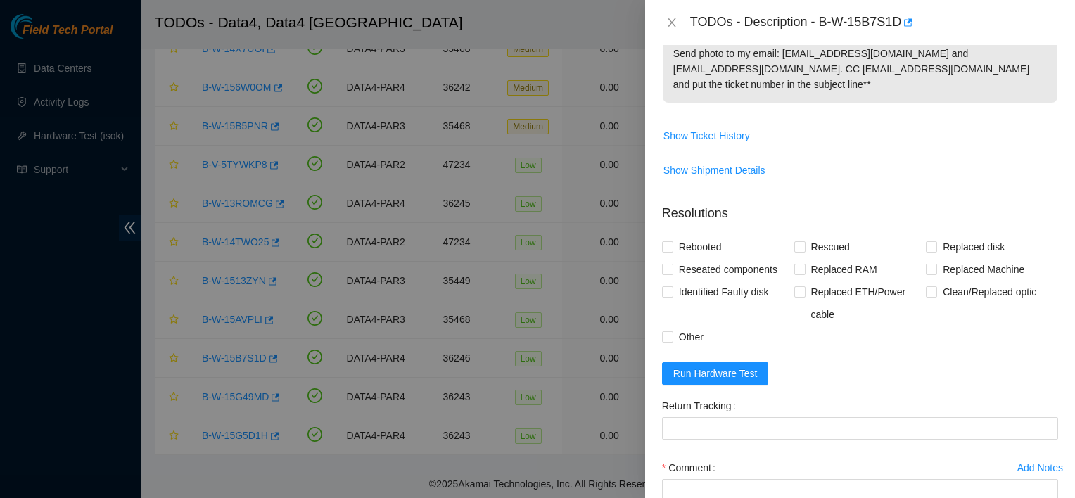
scroll to position [739, 0]
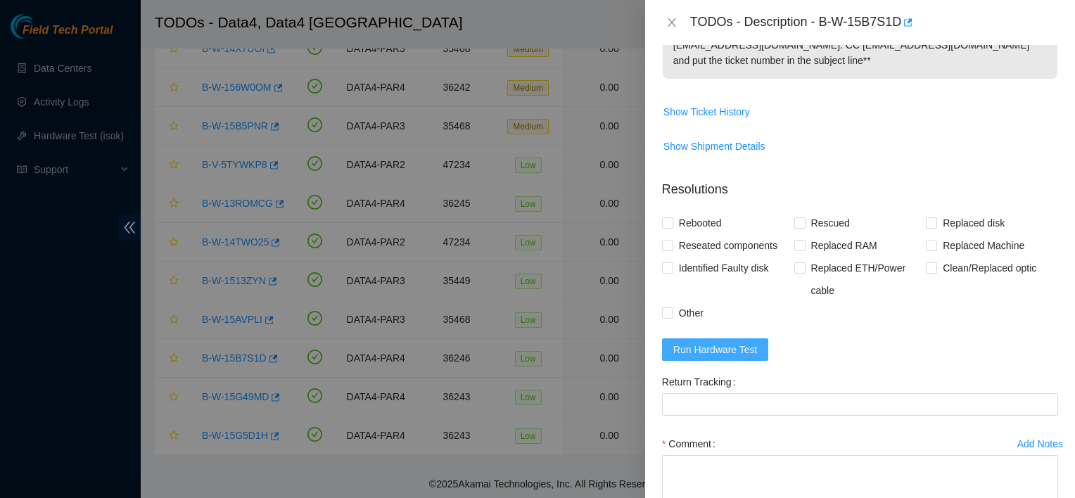
click at [740, 358] on span "Run Hardware Test" at bounding box center [716, 349] width 84 height 15
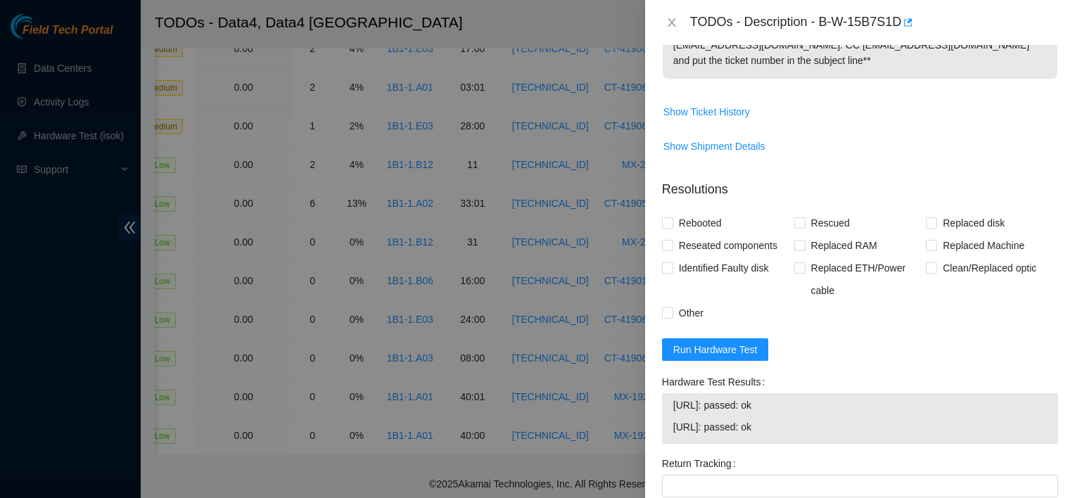
scroll to position [0, 0]
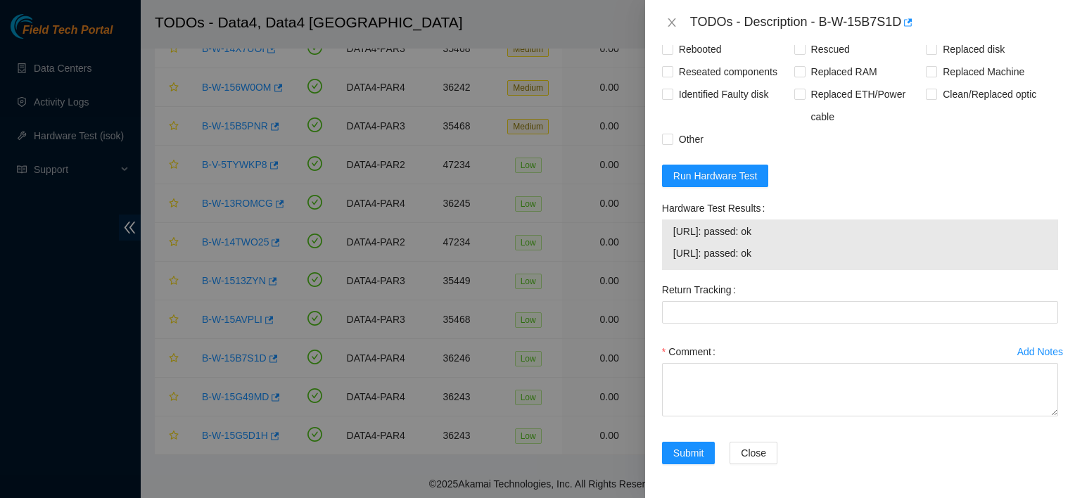
click at [894, 256] on span "[URL]: passed: ok" at bounding box center [861, 253] width 374 height 15
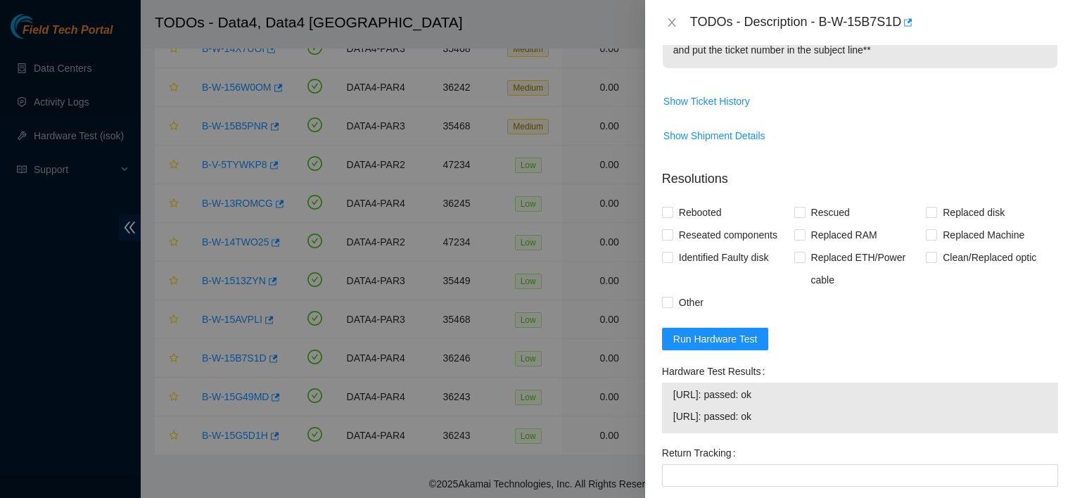
scroll to position [749, 0]
click at [731, 110] on span "Show Ticket History" at bounding box center [707, 101] width 87 height 15
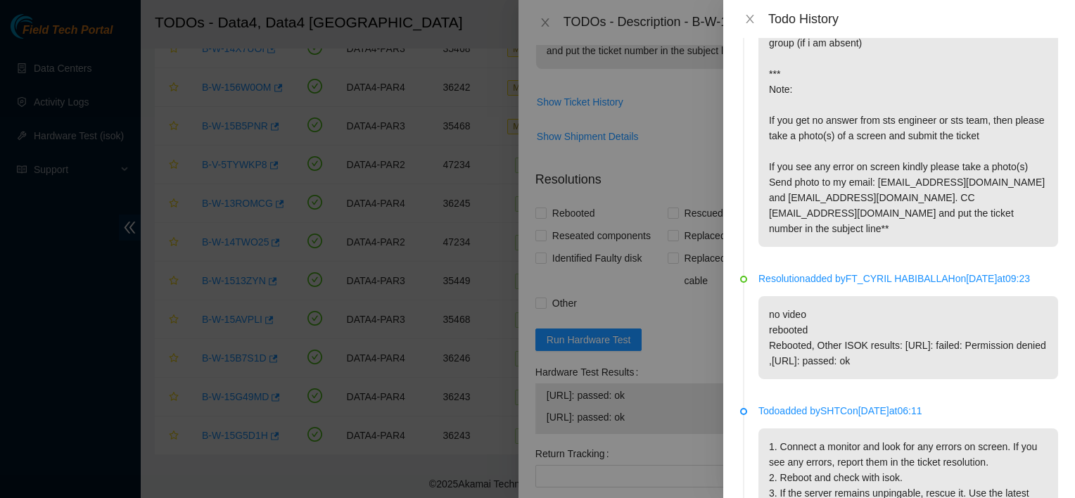
scroll to position [422, 0]
click at [670, 134] on div at bounding box center [537, 249] width 1075 height 498
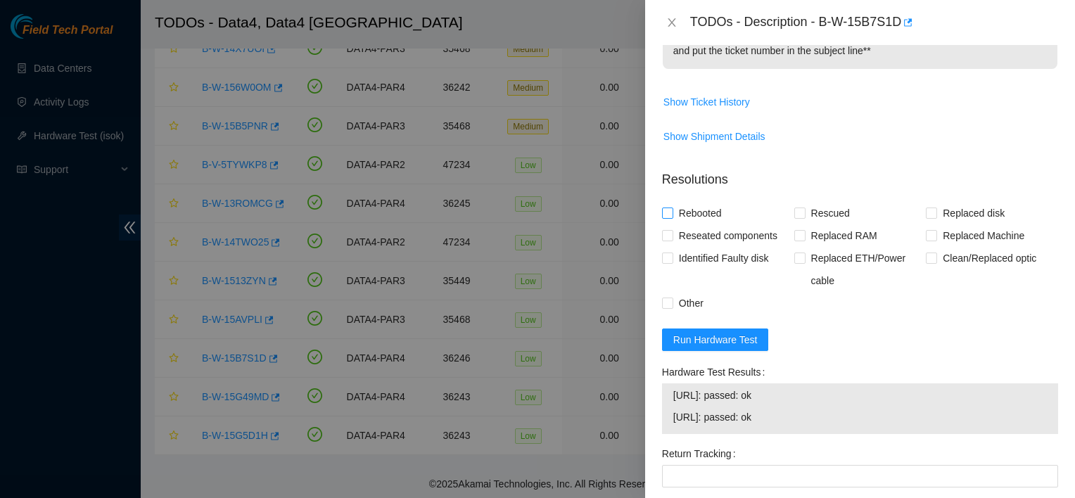
click at [691, 225] on span "Rebooted" at bounding box center [701, 213] width 54 height 23
click at [672, 217] on input "Rebooted" at bounding box center [667, 213] width 10 height 10
checkbox input "true"
click at [809, 225] on span "Rescued" at bounding box center [831, 213] width 50 height 23
click at [804, 217] on input "Rescued" at bounding box center [800, 213] width 10 height 10
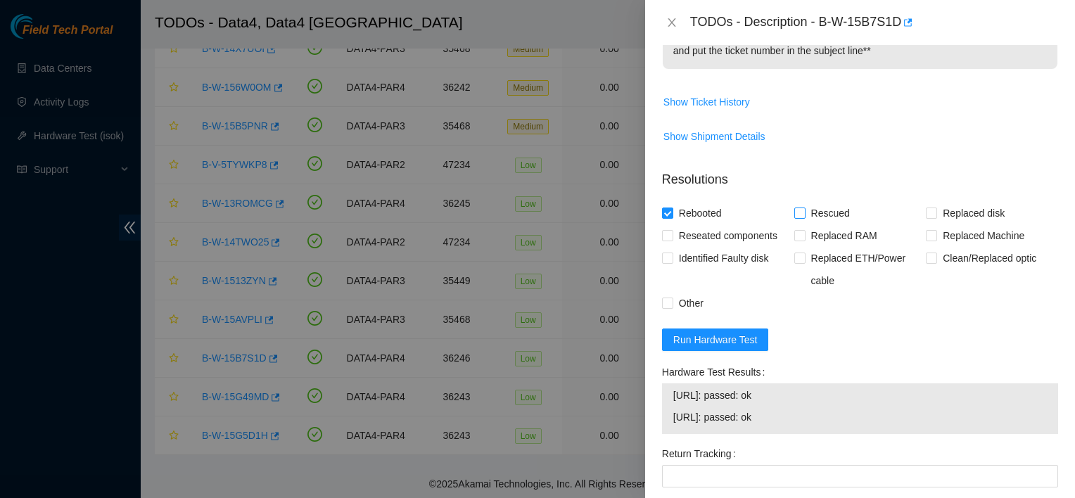
checkbox input "true"
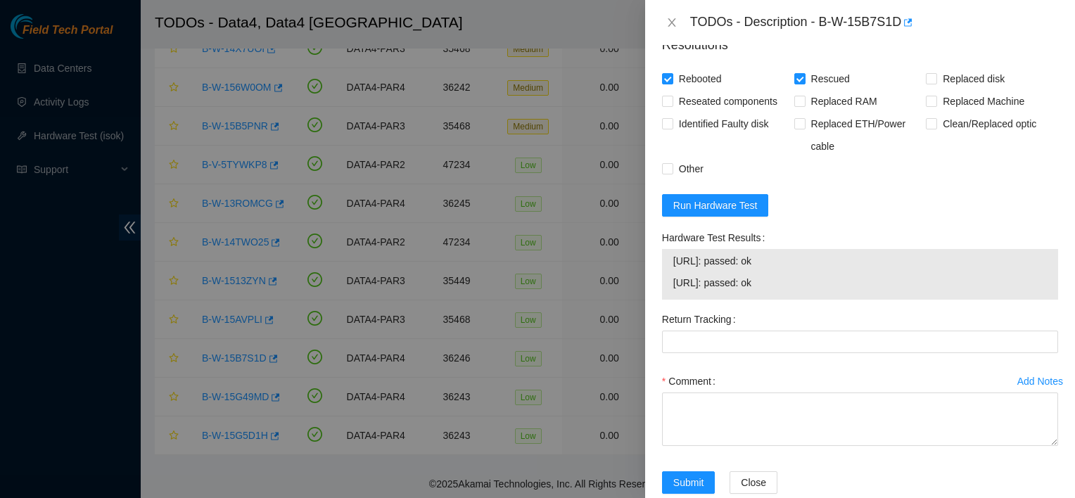
scroll to position [886, 0]
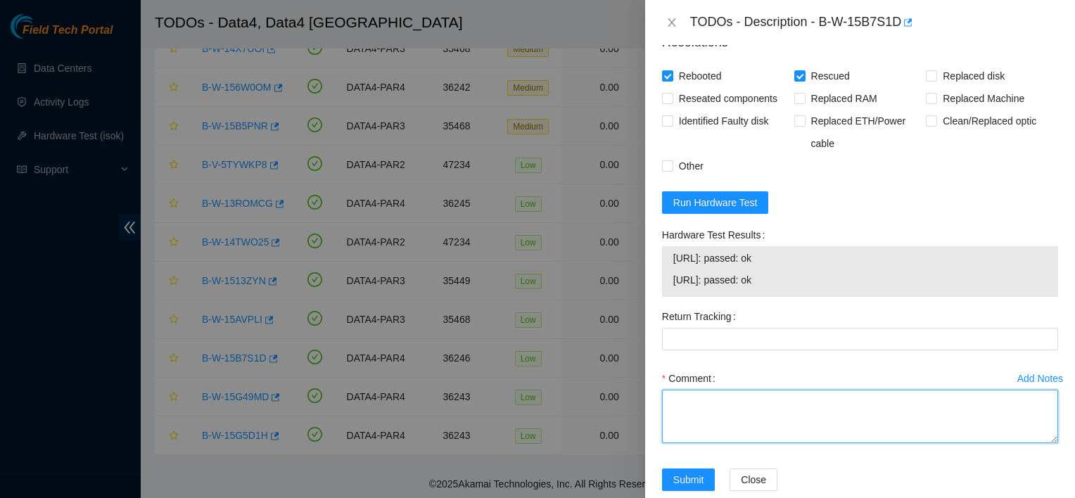
click at [738, 425] on textarea "Comment" at bounding box center [860, 416] width 396 height 53
type textarea "u"
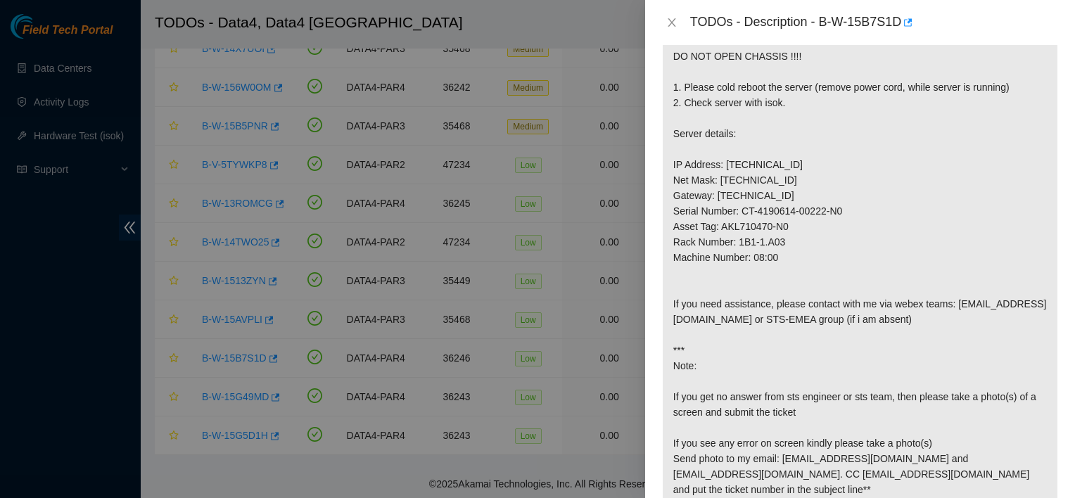
scroll to position [309, 0]
click at [846, 308] on p "Contact NOCC via Webex Teams BEFORE MAINTENANCE to suspend both nodes impact=ch…" at bounding box center [860, 243] width 395 height 532
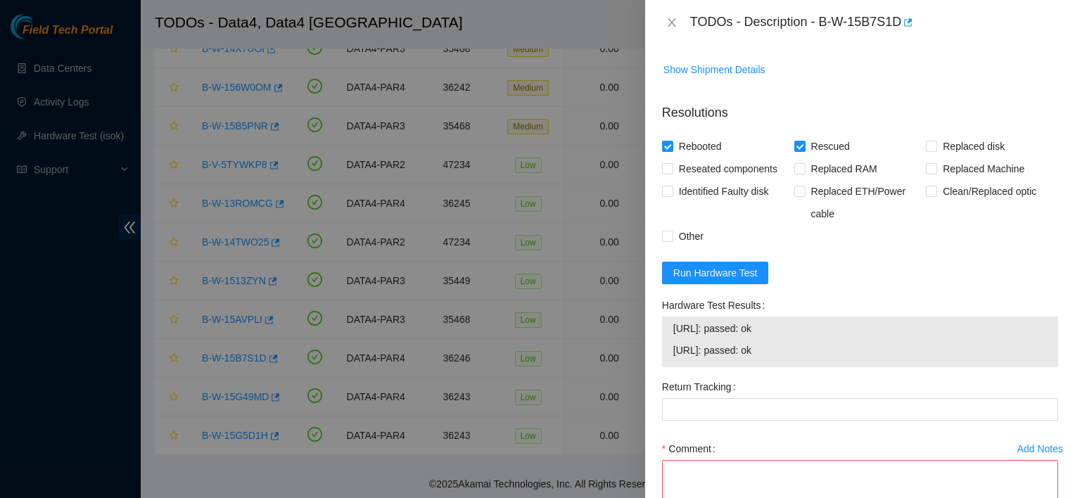
scroll to position [942, 0]
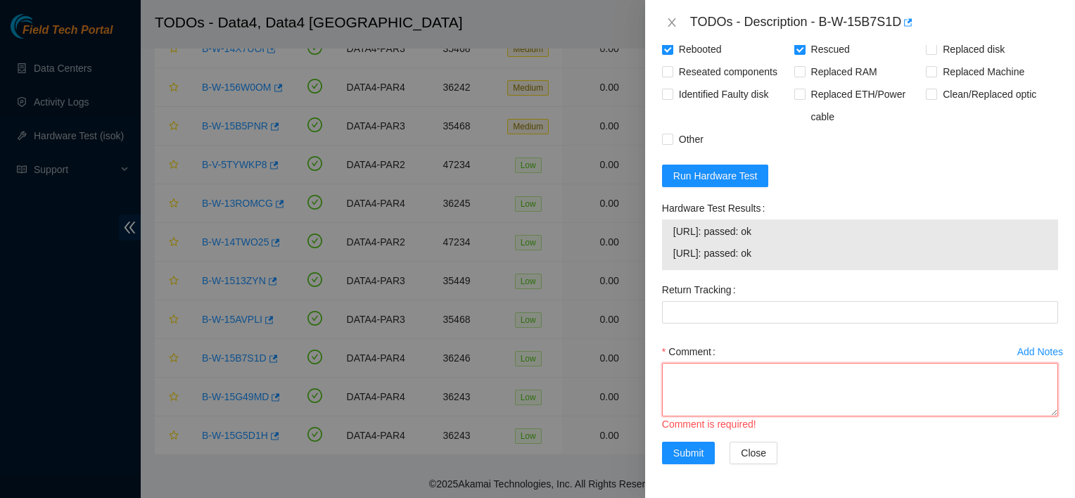
click at [778, 387] on textarea "Comment" at bounding box center [860, 389] width 396 height 53
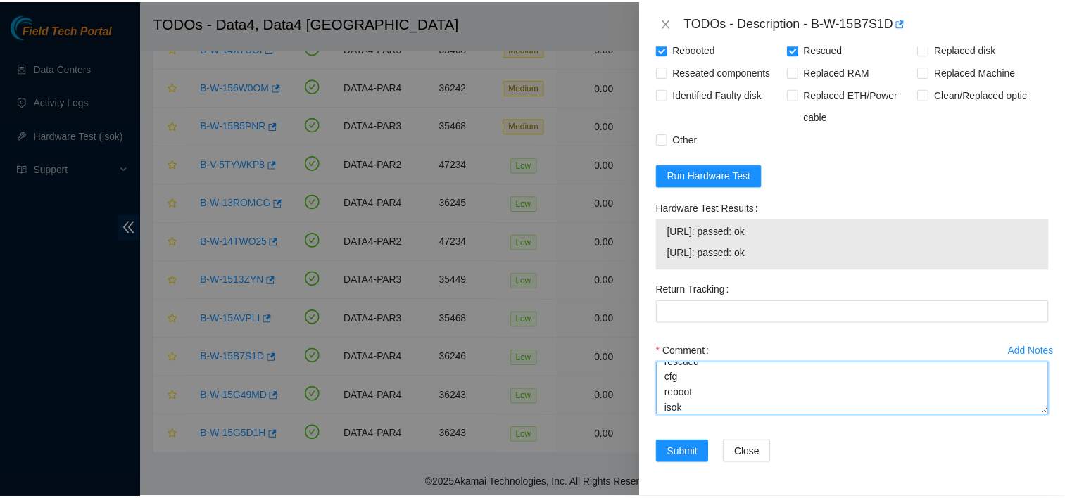
scroll to position [0, 0]
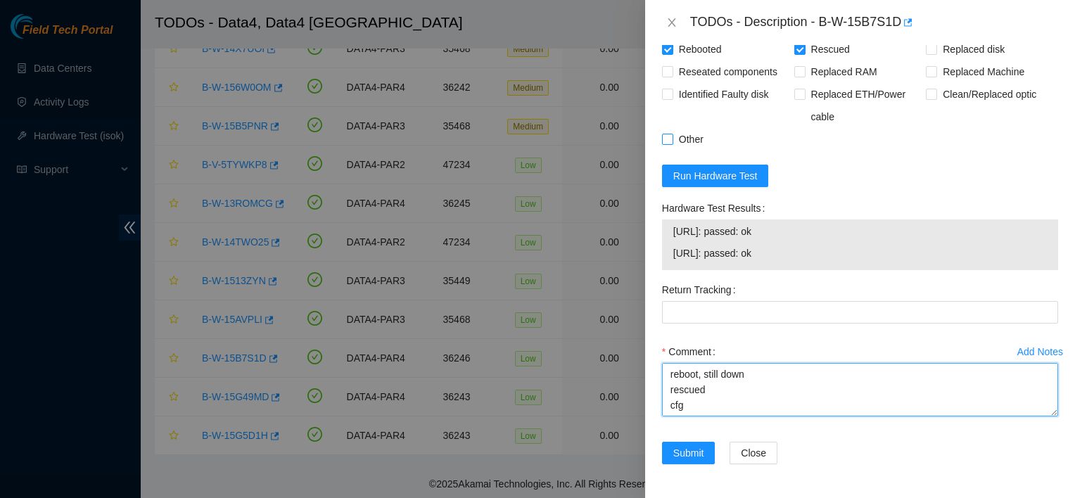
type textarea "reboot, still down rescued cfg reboot isok"
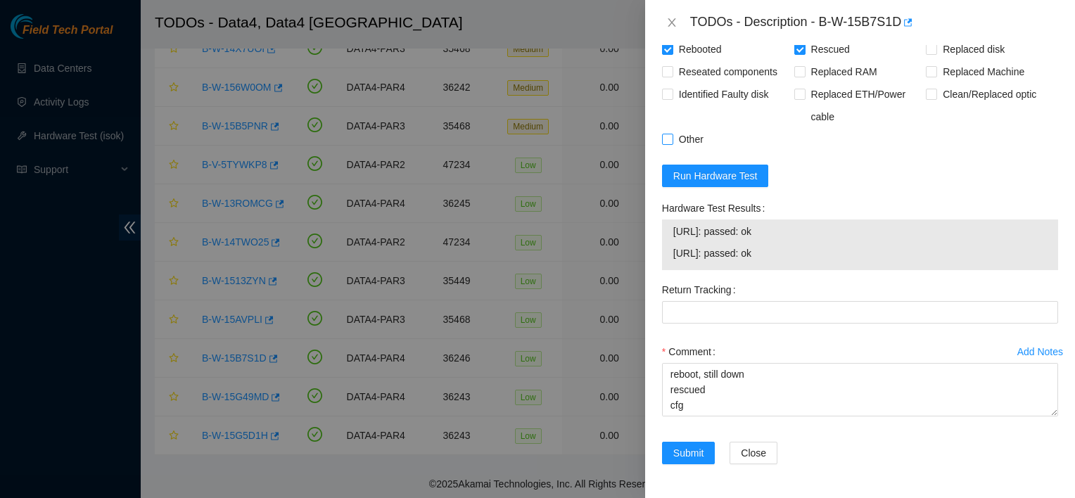
click at [683, 141] on span "Other" at bounding box center [692, 139] width 36 height 23
click at [672, 141] on input "Other" at bounding box center [667, 139] width 10 height 10
checkbox input "true"
drag, startPoint x: 701, startPoint y: 458, endPoint x: 745, endPoint y: 398, distance: 74.0
click at [732, 420] on form "Resolutions Rebooted Rescued Replaced disk Reseated components Replaced RAM Rep…" at bounding box center [860, 238] width 396 height 486
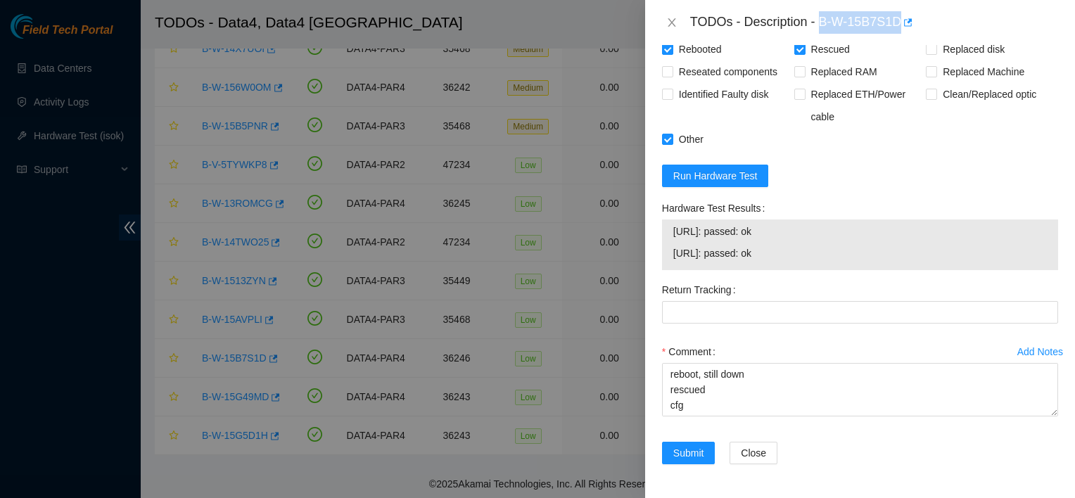
drag, startPoint x: 820, startPoint y: 17, endPoint x: 899, endPoint y: 11, distance: 79.7
click at [899, 11] on div "TODOs - Description - B-W-15B7S1D" at bounding box center [874, 22] width 368 height 23
copy div "B-W-15B7S1D"
click at [705, 447] on button "Submit" at bounding box center [688, 453] width 53 height 23
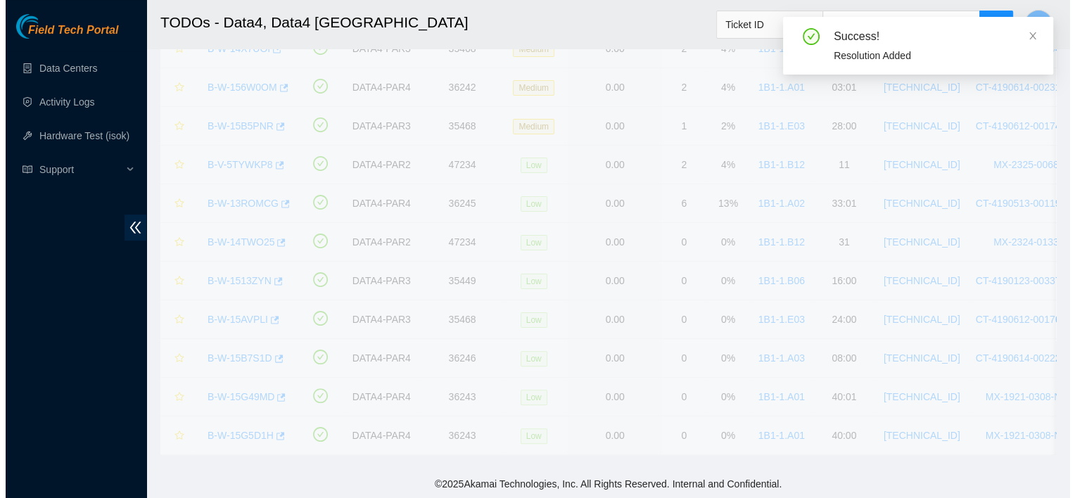
scroll to position [286, 0]
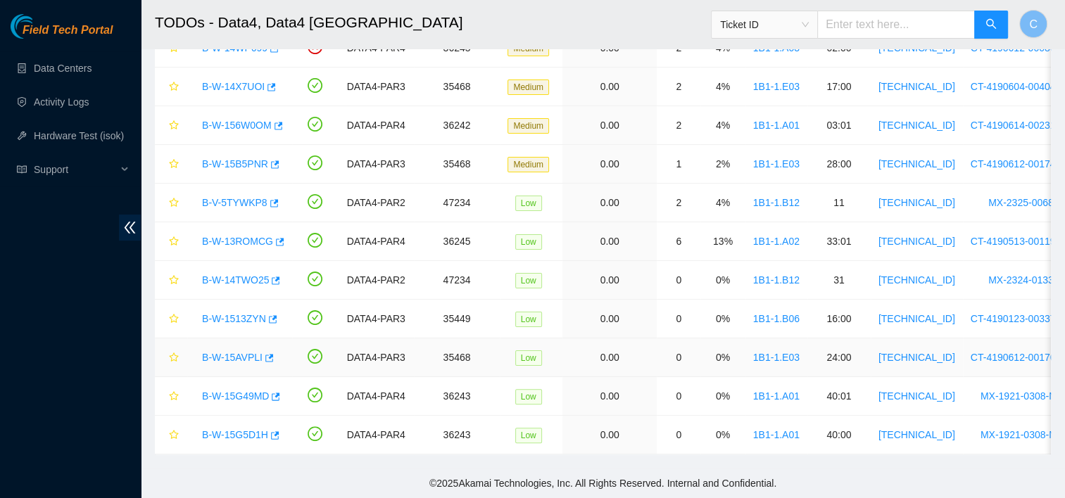
click at [244, 352] on link "B-W-15AVPLI" at bounding box center [232, 357] width 61 height 11
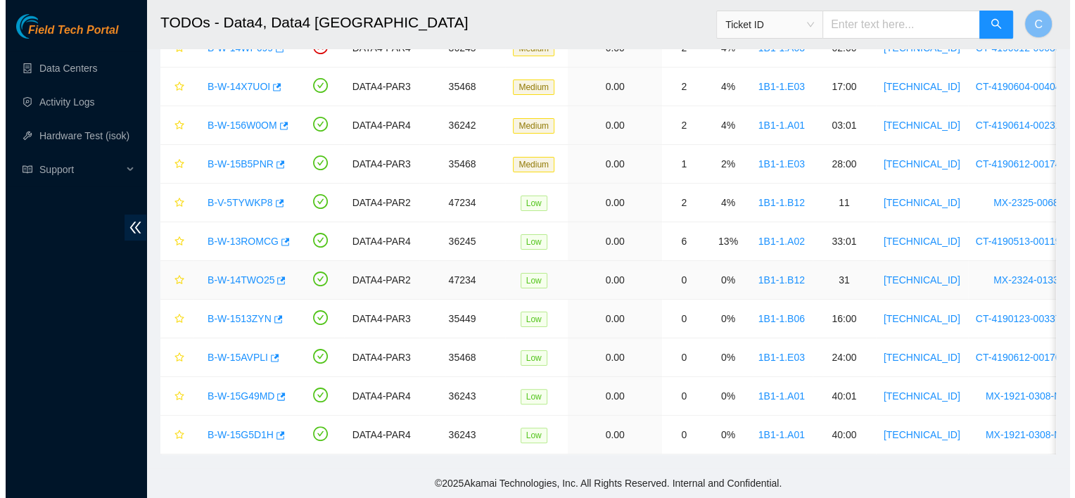
scroll to position [429, 0]
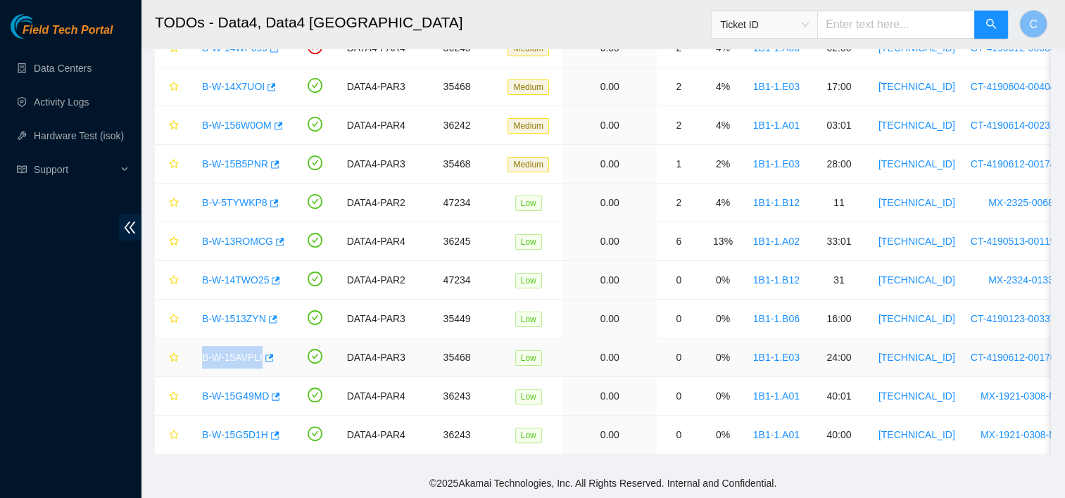
drag, startPoint x: 278, startPoint y: 343, endPoint x: 201, endPoint y: 332, distance: 77.5
click at [201, 339] on td "B-W-15AVPLI" at bounding box center [239, 358] width 105 height 39
copy link "B-W-15AVPLI"
drag, startPoint x: 349, startPoint y: 320, endPoint x: 245, endPoint y: 307, distance: 104.9
click at [245, 313] on link "B-W-1513ZYN" at bounding box center [234, 318] width 64 height 11
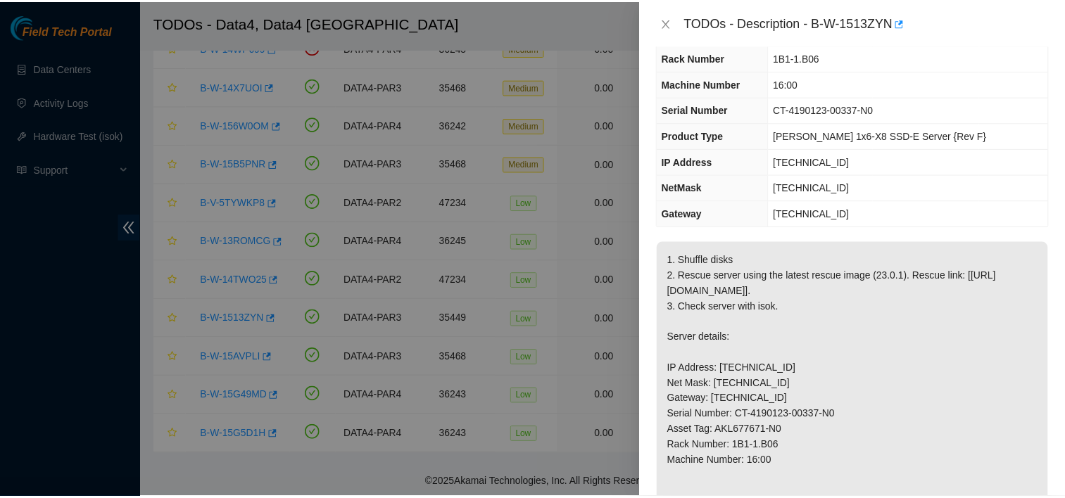
scroll to position [0, 0]
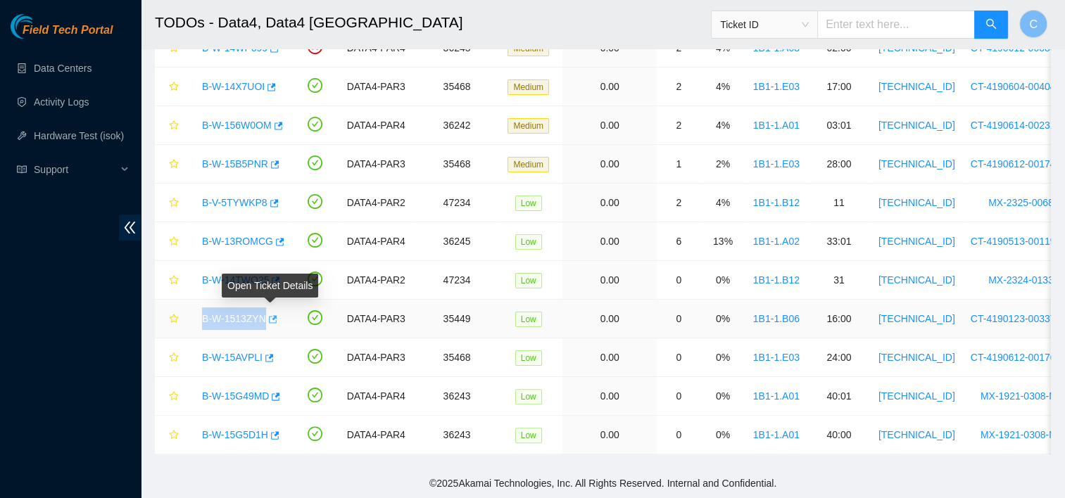
drag, startPoint x: 198, startPoint y: 306, endPoint x: 265, endPoint y: 304, distance: 66.2
click at [265, 308] on div "B-W-1513ZYN" at bounding box center [239, 319] width 89 height 23
click at [76, 101] on link "Activity Logs" at bounding box center [62, 101] width 56 height 11
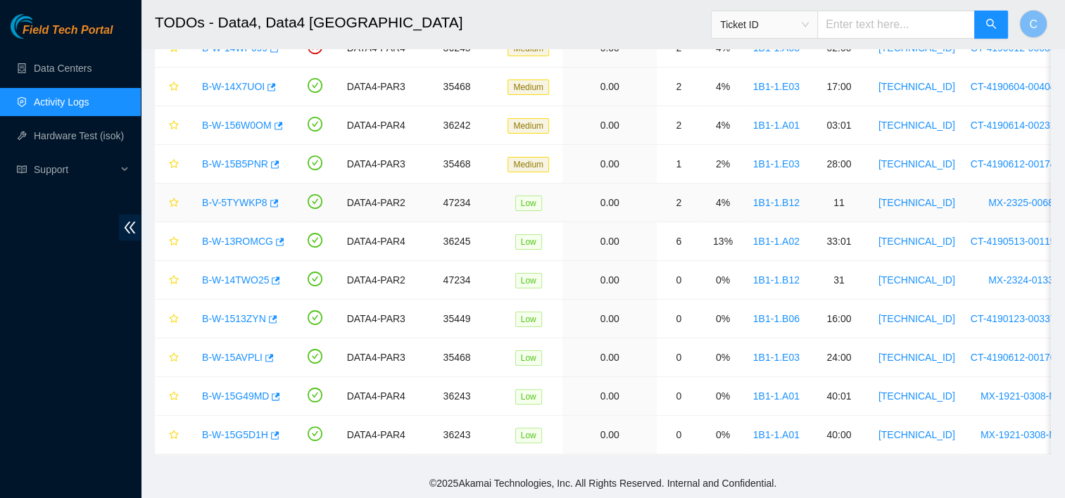
click at [452, 184] on td "47234" at bounding box center [457, 203] width 87 height 39
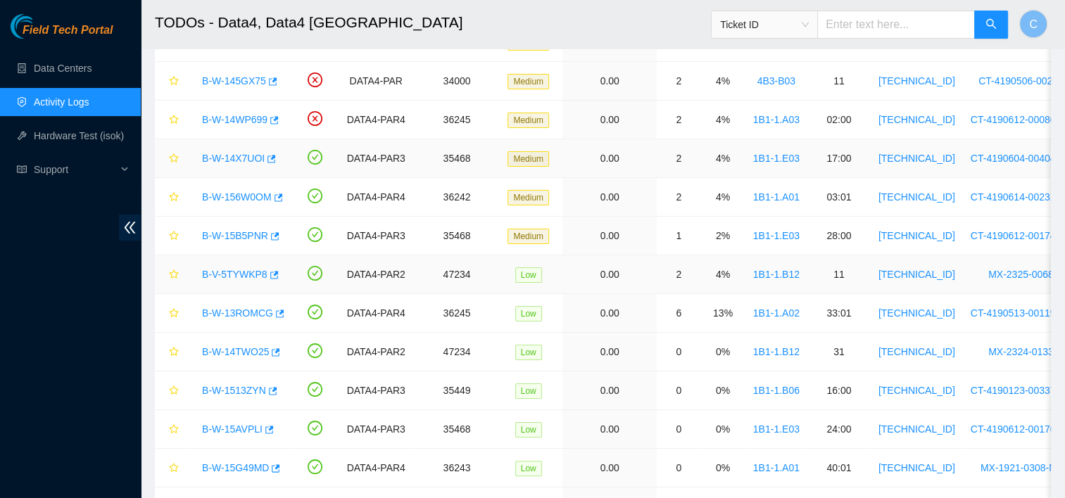
scroll to position [206, 0]
click at [232, 158] on link "B-W-14X7UOI" at bounding box center [233, 157] width 63 height 11
click at [241, 201] on div "B-W-156W0OM" at bounding box center [239, 196] width 89 height 23
click at [241, 196] on link "B-W-156W0OM" at bounding box center [237, 196] width 70 height 11
click at [239, 231] on link "B-W-15B5PNR" at bounding box center [235, 234] width 66 height 11
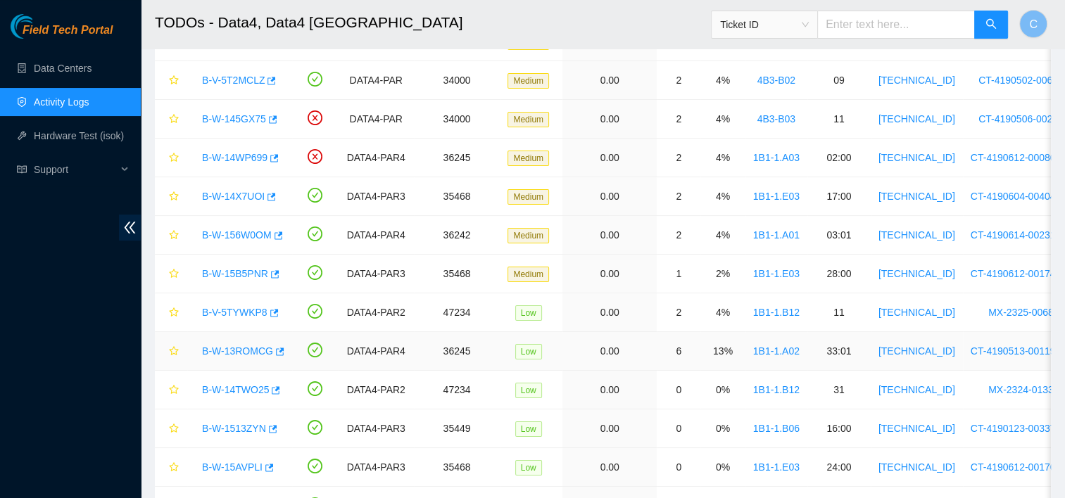
scroll to position [167, 0]
click at [247, 119] on link "B-W-145GX75" at bounding box center [234, 119] width 64 height 11
click at [225, 159] on link "B-W-14WP699" at bounding box center [234, 158] width 65 height 11
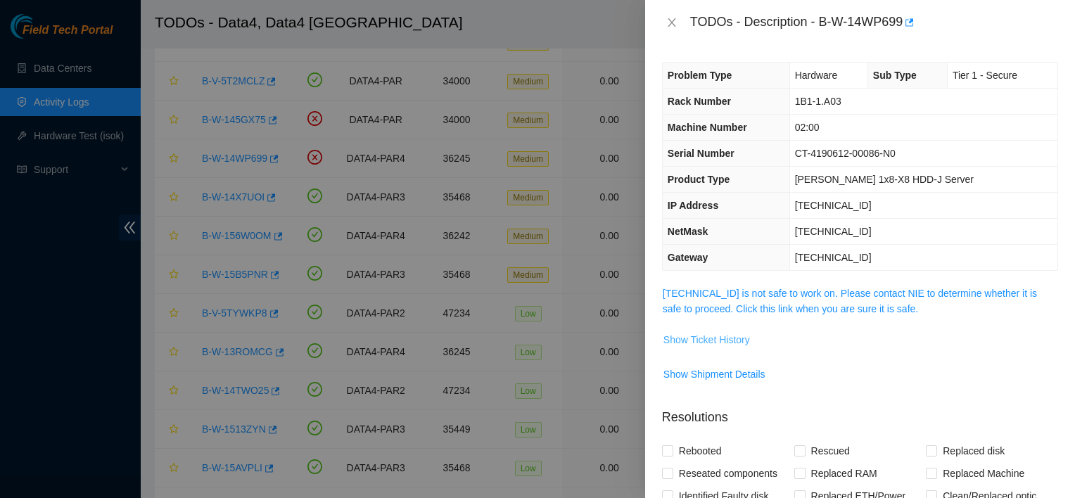
click at [687, 335] on span "Show Ticket History" at bounding box center [707, 339] width 87 height 15
click at [678, 25] on button "Close" at bounding box center [672, 22] width 20 height 13
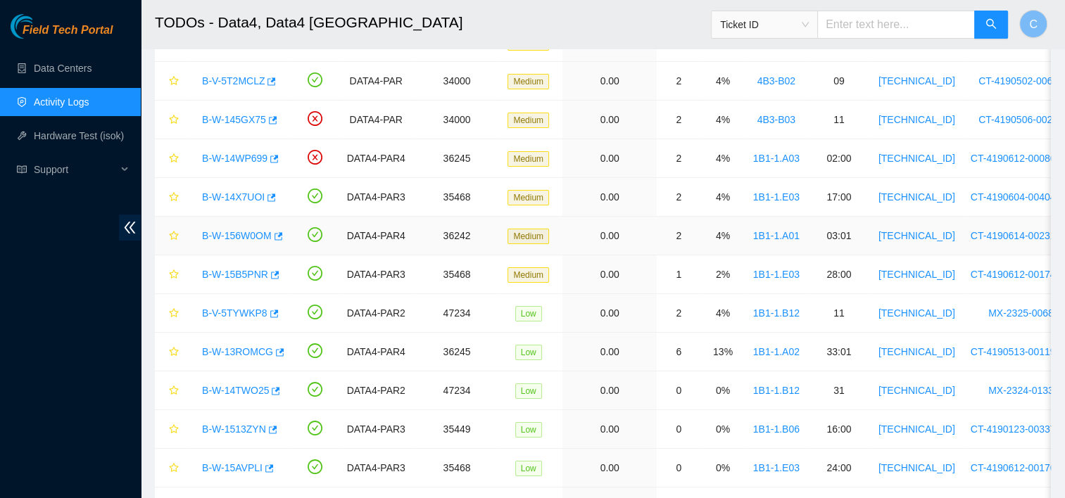
click at [245, 236] on link "B-W-156W0OM" at bounding box center [237, 235] width 70 height 11
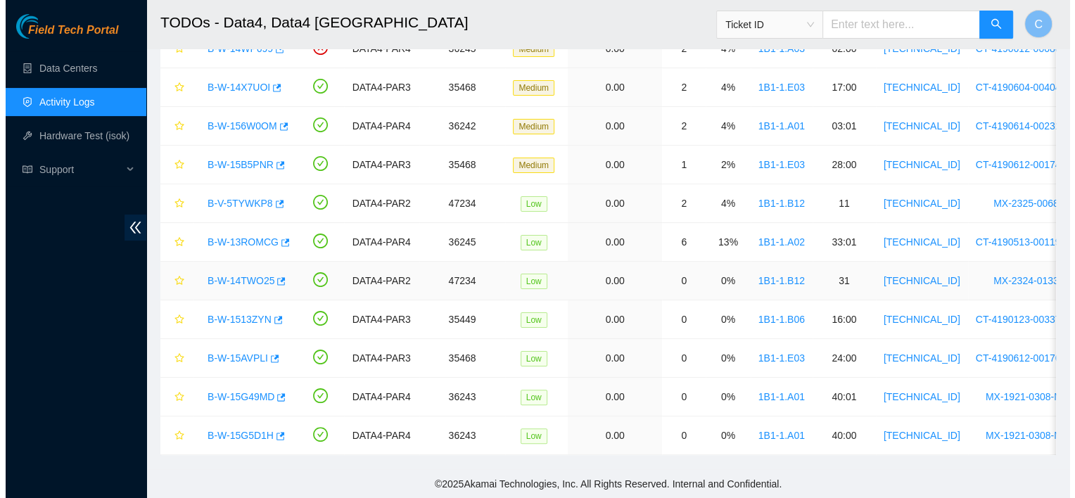
scroll to position [286, 0]
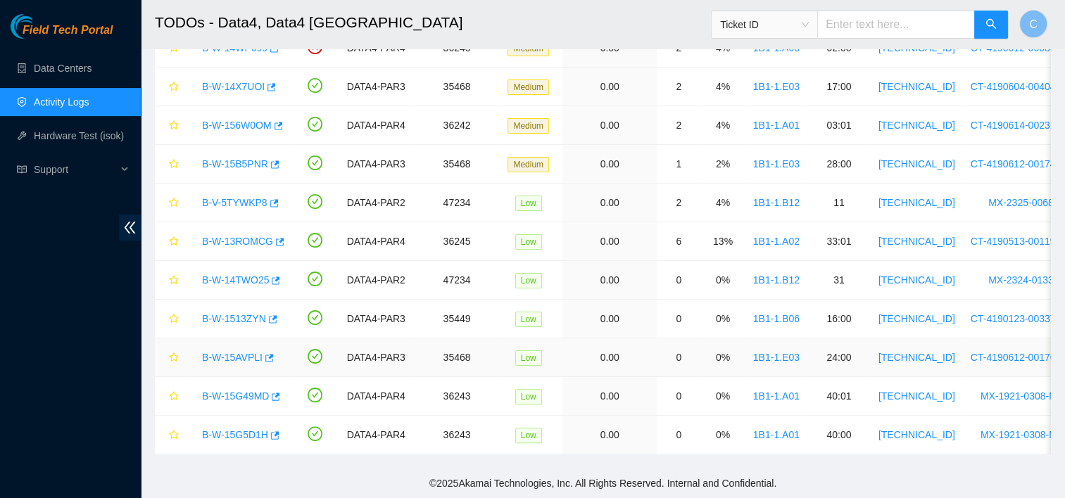
click at [242, 352] on link "B-W-15AVPLI" at bounding box center [232, 357] width 61 height 11
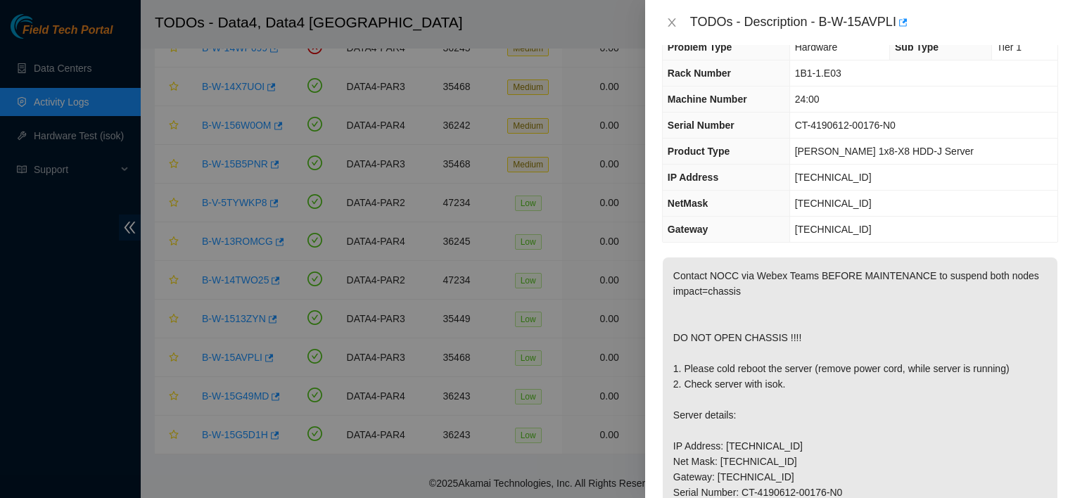
scroll to position [0, 0]
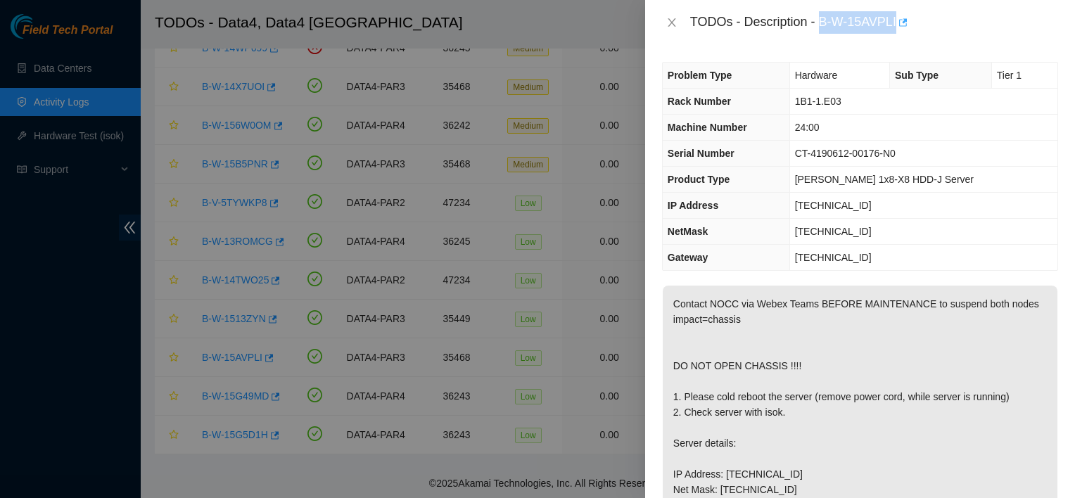
drag, startPoint x: 822, startPoint y: 17, endPoint x: 900, endPoint y: 17, distance: 78.1
click at [900, 17] on div "TODOs - Description - B-W-15AVPLI" at bounding box center [874, 22] width 368 height 23
copy div "B-W-15AVPLI"
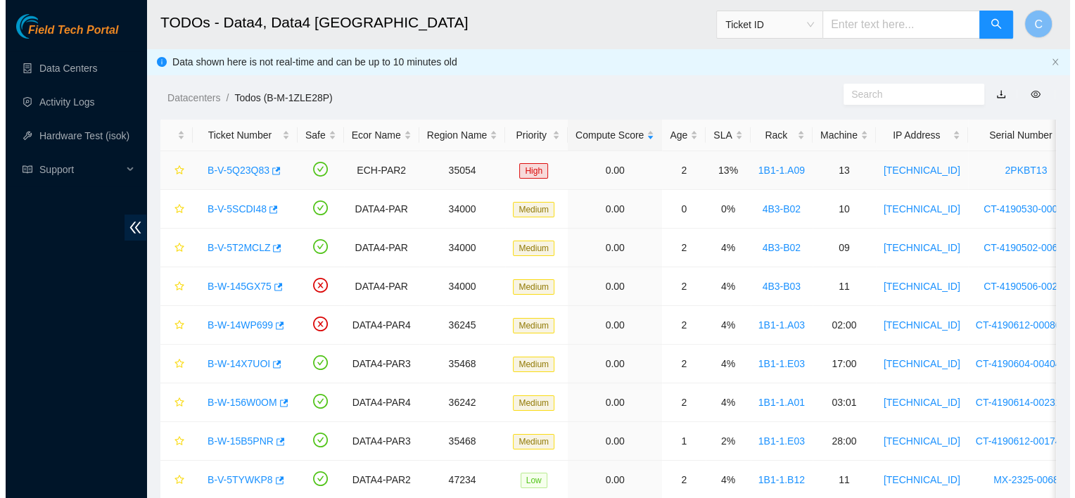
scroll to position [324, 0]
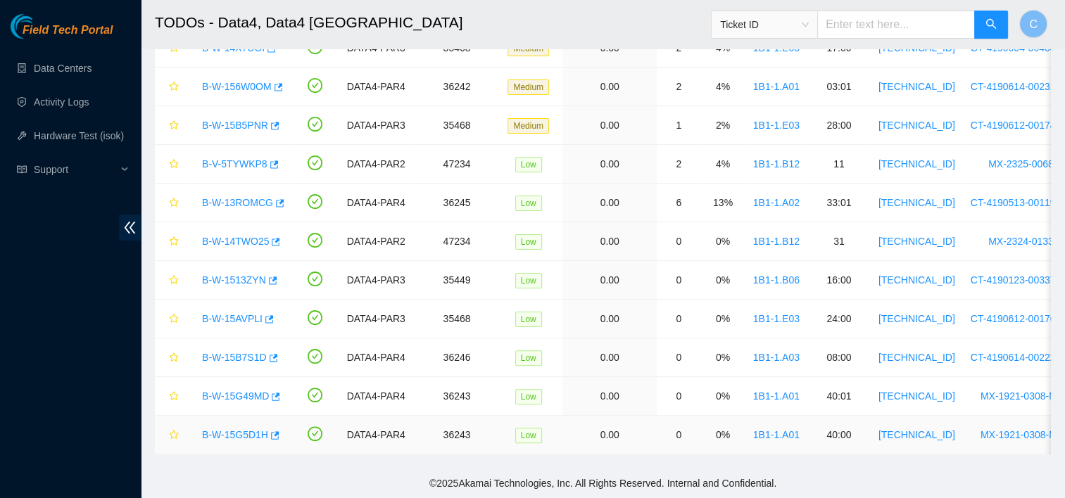
click at [227, 429] on link "B-W-15G5D1H" at bounding box center [235, 434] width 66 height 11
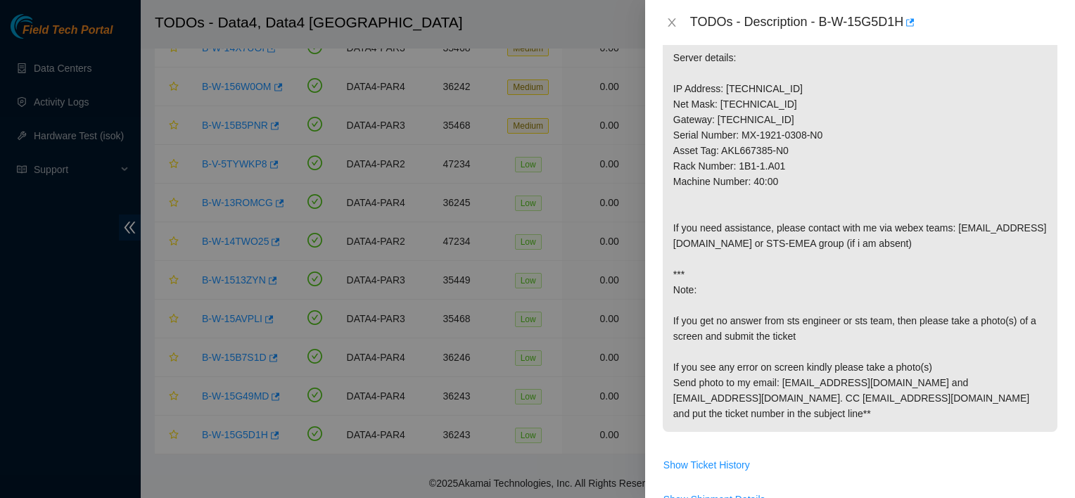
click at [743, 216] on p "1. Connect a monitor and look for any errors on screen. If you see any errors, …" at bounding box center [860, 181] width 395 height 501
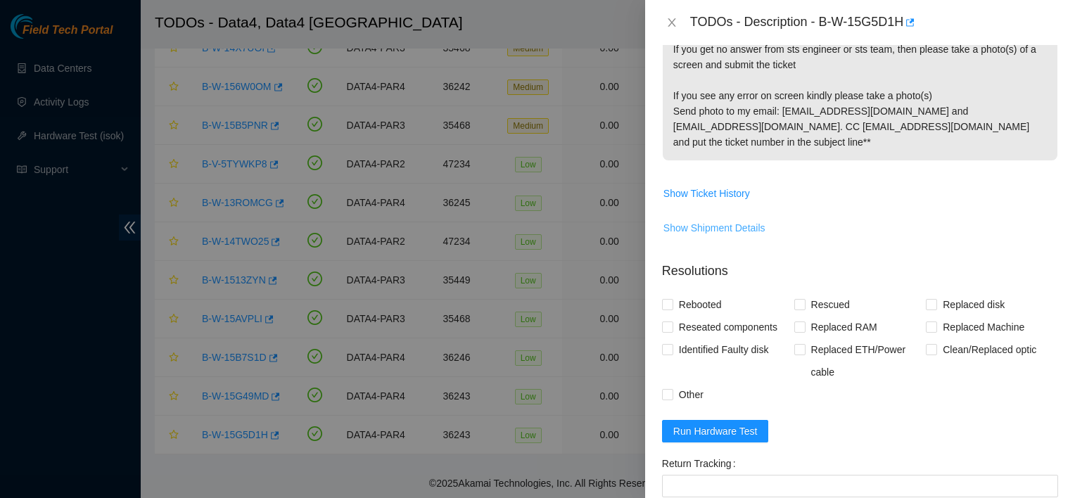
scroll to position [652, 0]
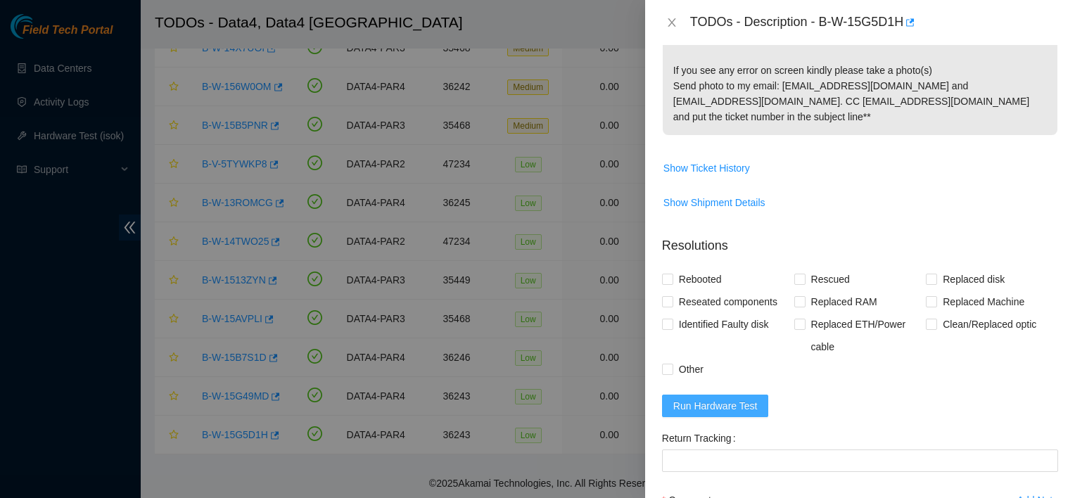
click at [720, 414] on span "Run Hardware Test" at bounding box center [716, 405] width 84 height 15
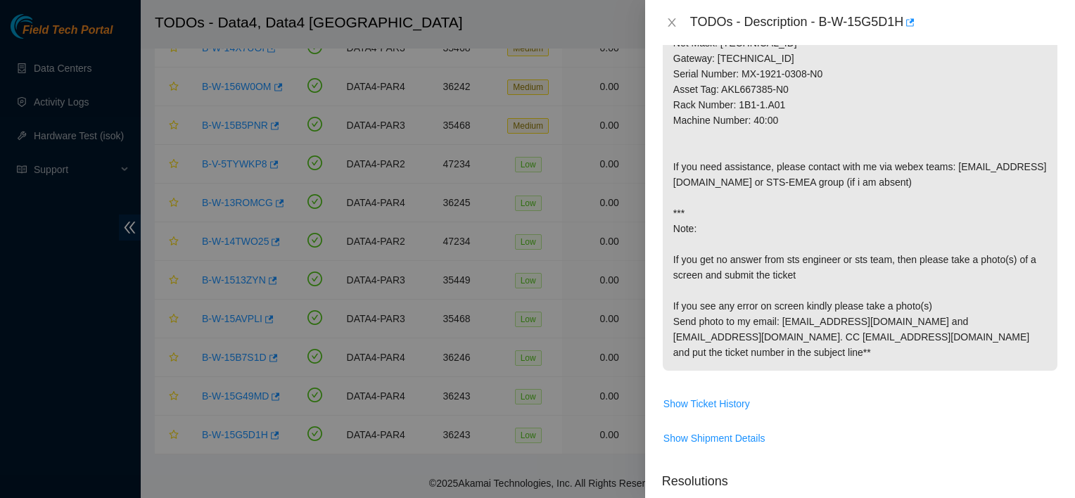
scroll to position [415, 0]
drag, startPoint x: 796, startPoint y: 56, endPoint x: 722, endPoint y: 65, distance: 74.4
click at [722, 65] on p "1. Connect a monitor and look for any errors on screen. If you see any errors, …" at bounding box center [860, 121] width 395 height 501
copy p "[TECHNICAL_ID]"
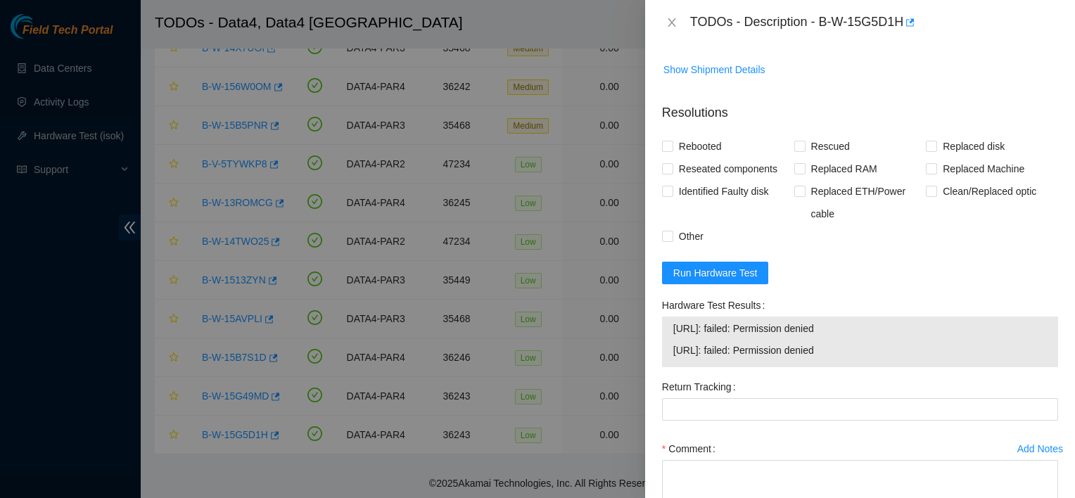
scroll to position [785, 0]
drag, startPoint x: 630, startPoint y: 1, endPoint x: 870, endPoint y: 376, distance: 445.3
click at [870, 316] on div "Hardware Test Results" at bounding box center [860, 304] width 396 height 23
click at [307, 498] on div at bounding box center [537, 249] width 1075 height 498
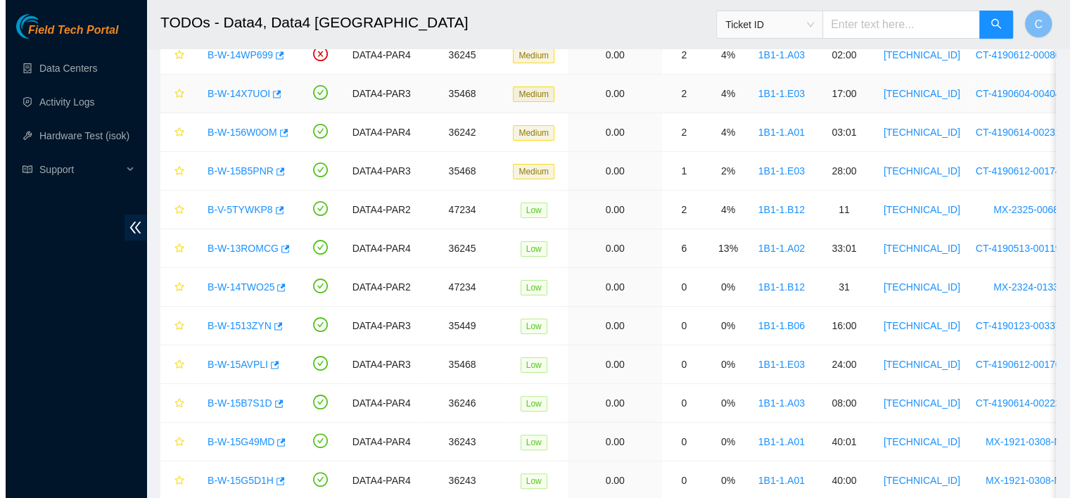
scroll to position [324, 0]
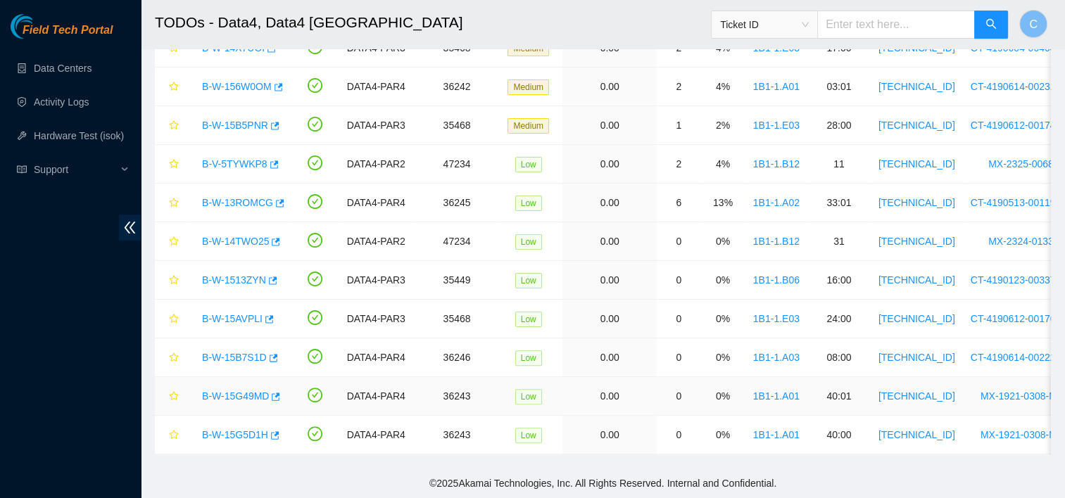
click at [227, 391] on link "B-W-15G49MD" at bounding box center [235, 396] width 67 height 11
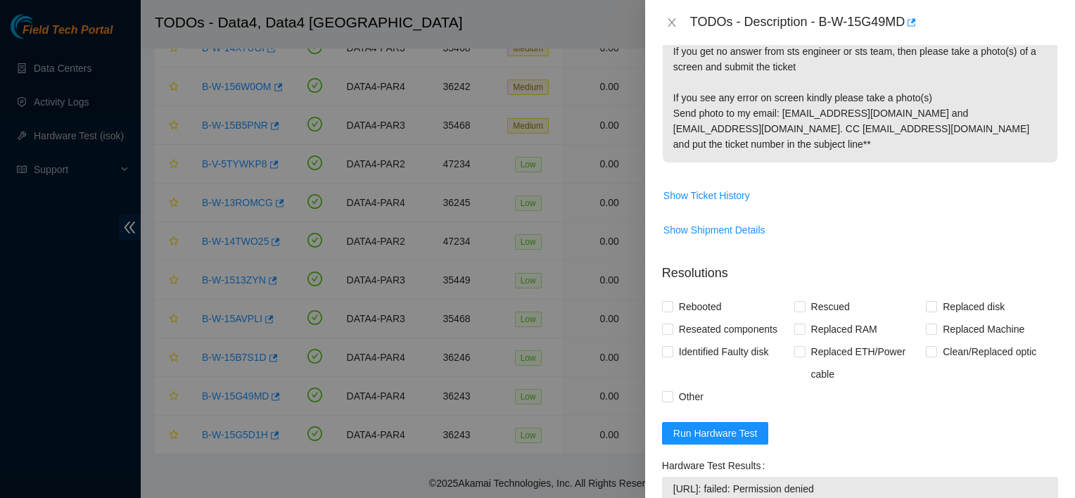
scroll to position [631, 0]
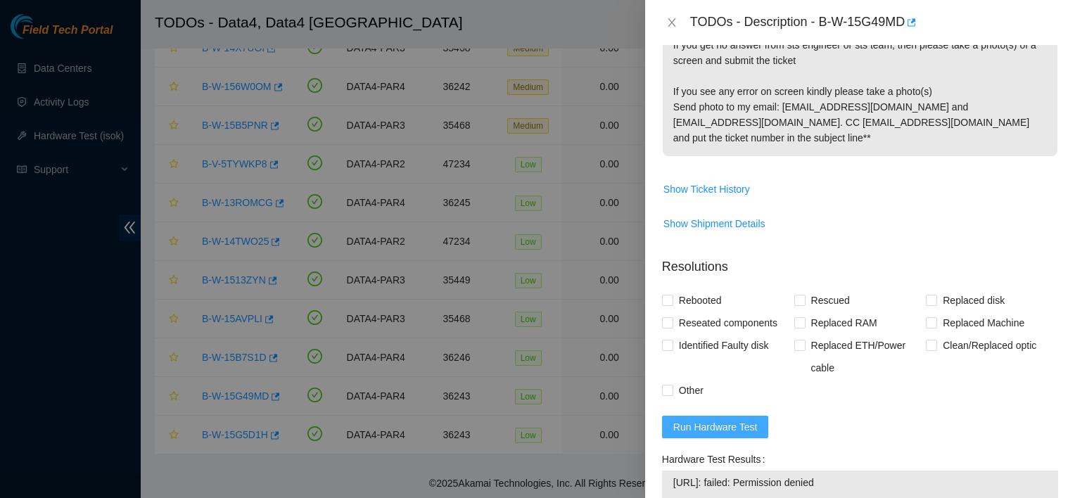
click at [741, 435] on span "Run Hardware Test" at bounding box center [716, 426] width 84 height 15
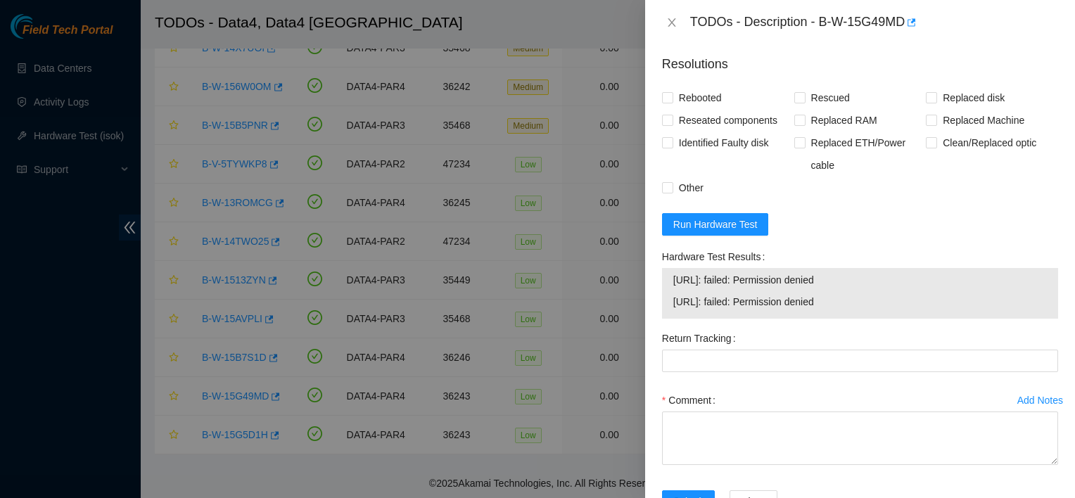
scroll to position [835, 0]
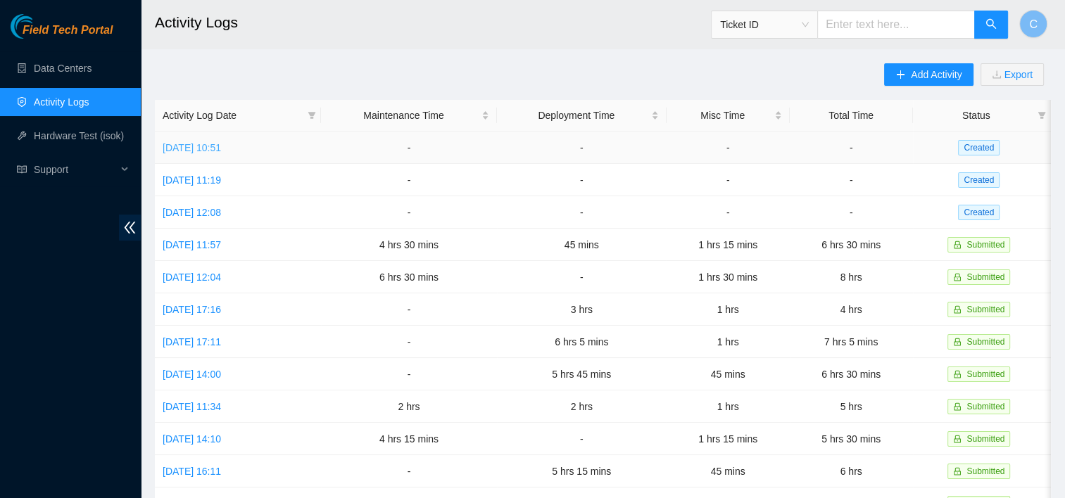
click at [221, 152] on link "[DATE] 10:51" at bounding box center [192, 147] width 58 height 11
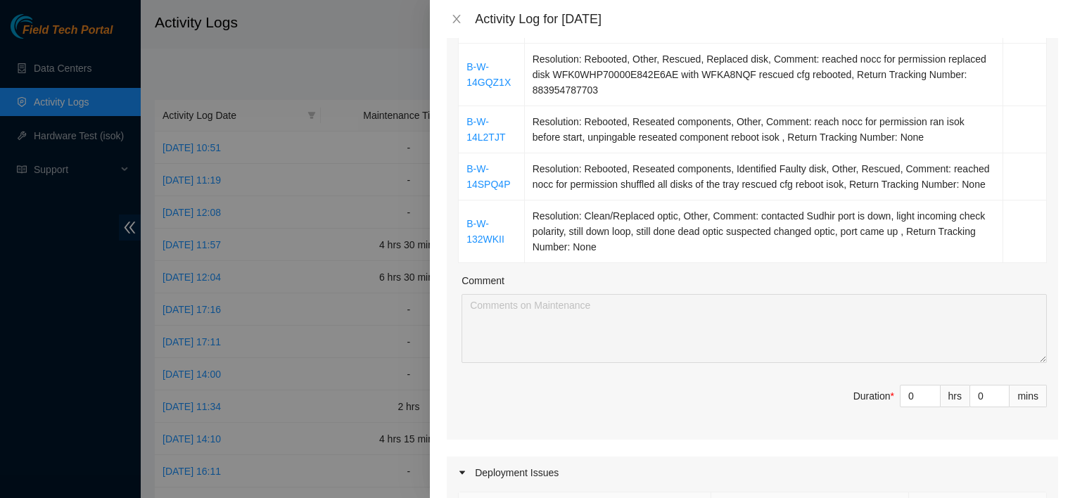
scroll to position [687, 0]
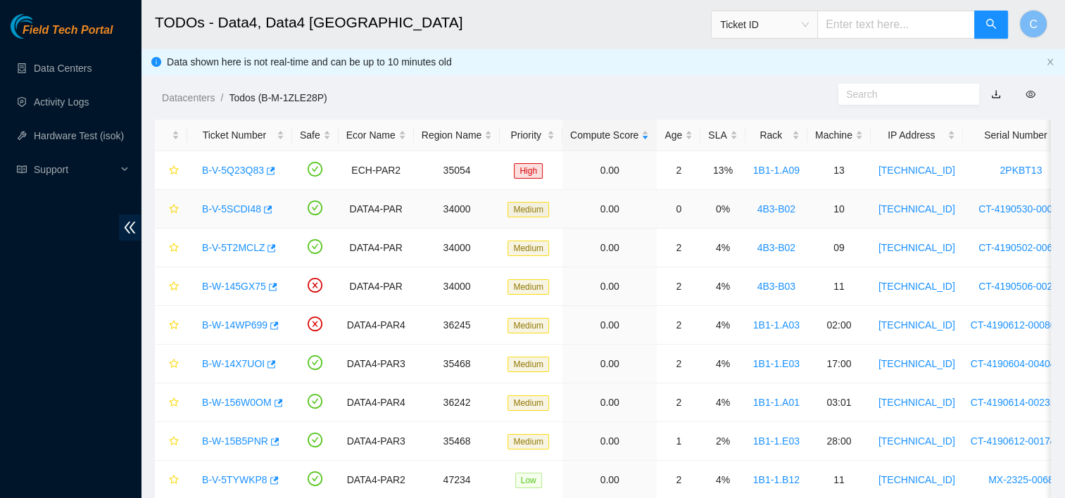
click at [484, 191] on td "34000" at bounding box center [457, 209] width 87 height 39
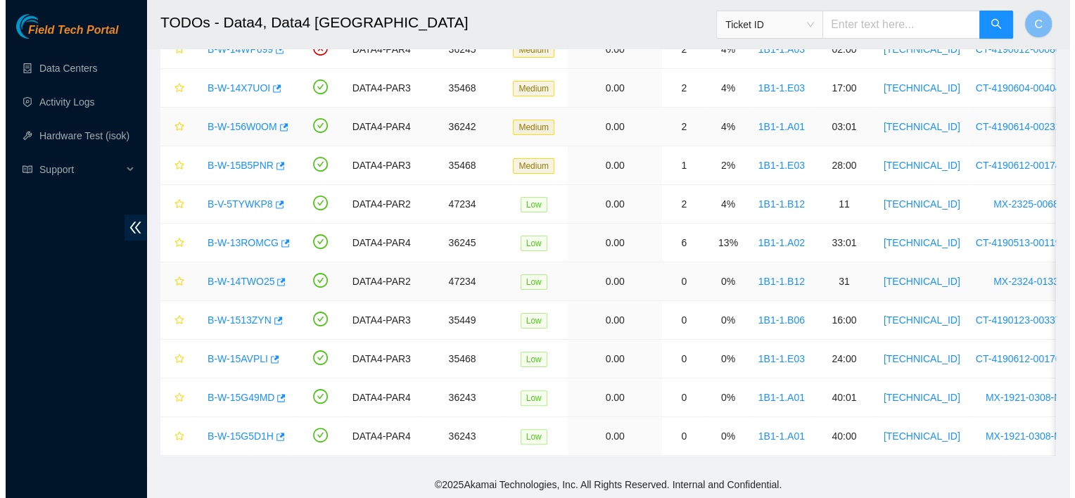
scroll to position [280, 0]
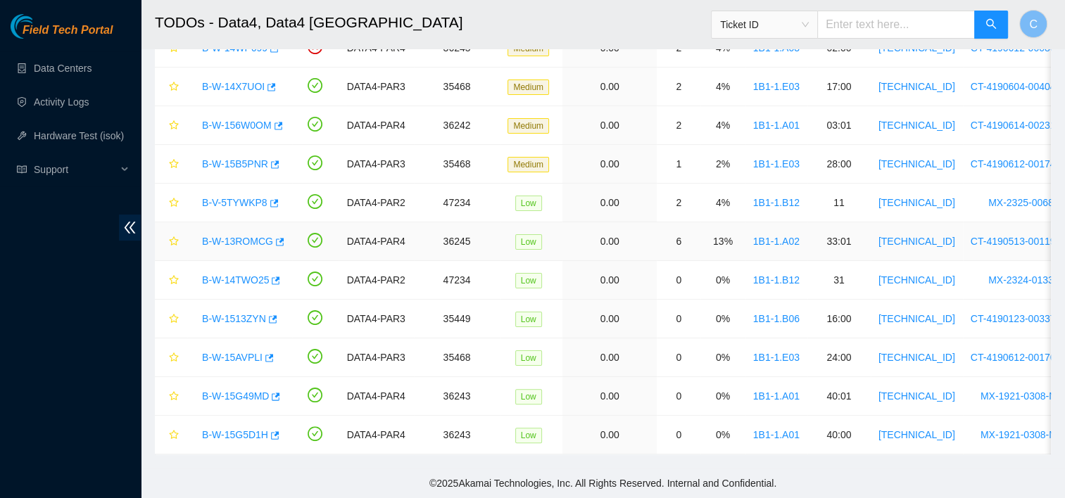
click at [234, 239] on link "B-W-13ROMCG" at bounding box center [237, 241] width 71 height 11
